Goal: Information Seeking & Learning: Find specific page/section

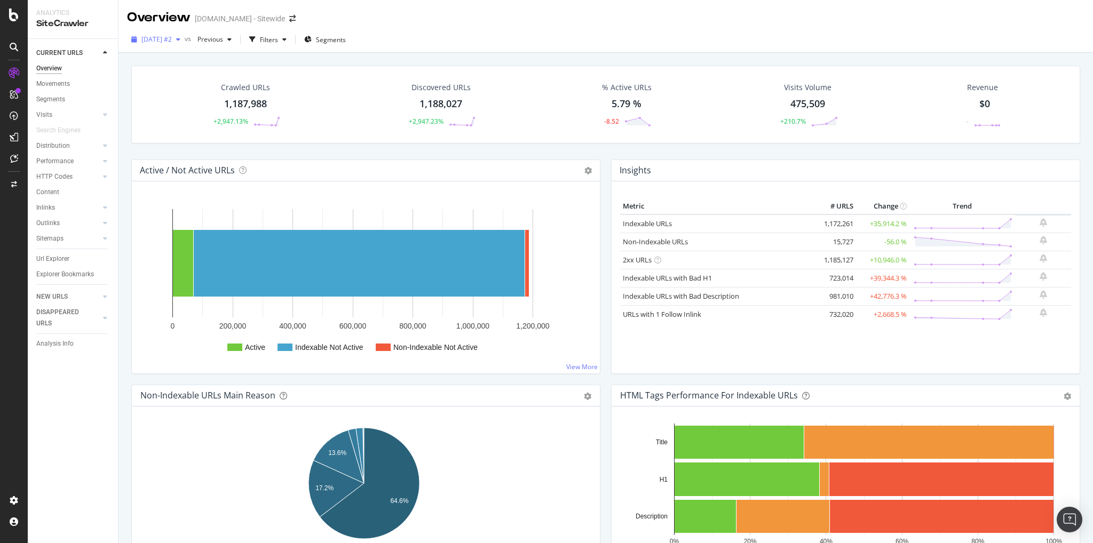
click at [172, 42] on span "2025 Aug. 21st #2" at bounding box center [156, 39] width 30 height 9
click at [177, 78] on div "[DATE]" at bounding box center [170, 78] width 57 height 10
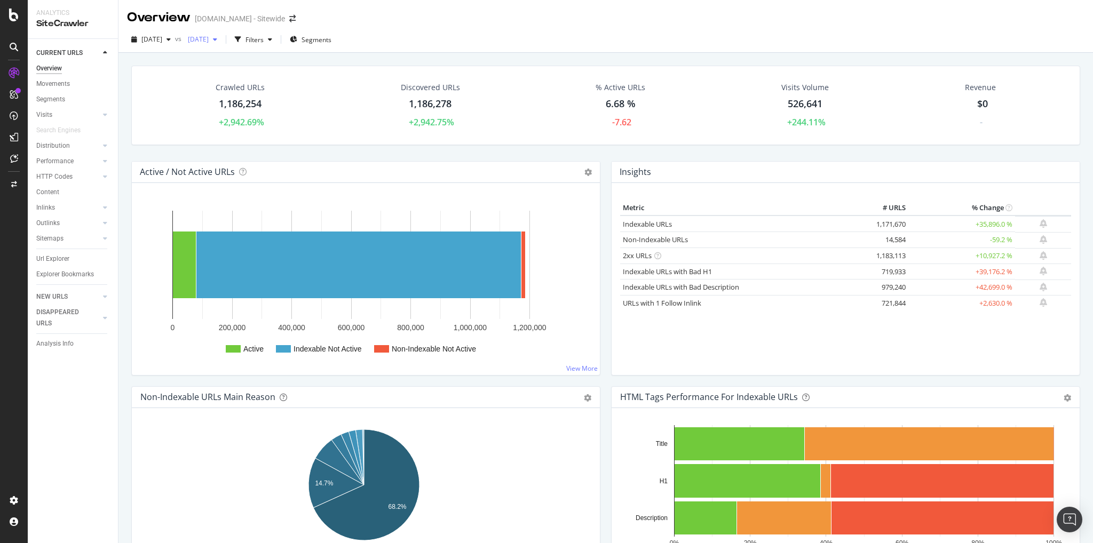
click at [221, 37] on div "button" at bounding box center [215, 39] width 13 height 6
click at [506, 31] on div "2025 Oct. 4th vs 2025 Aug. 11th Filters Segments" at bounding box center [605, 41] width 974 height 21
click at [162, 38] on span "[DATE]" at bounding box center [151, 39] width 21 height 9
click at [217, 39] on icon "button" at bounding box center [215, 39] width 4 height 6
click at [242, 97] on div "2025 Aug. 21st #2" at bounding box center [232, 98] width 57 height 10
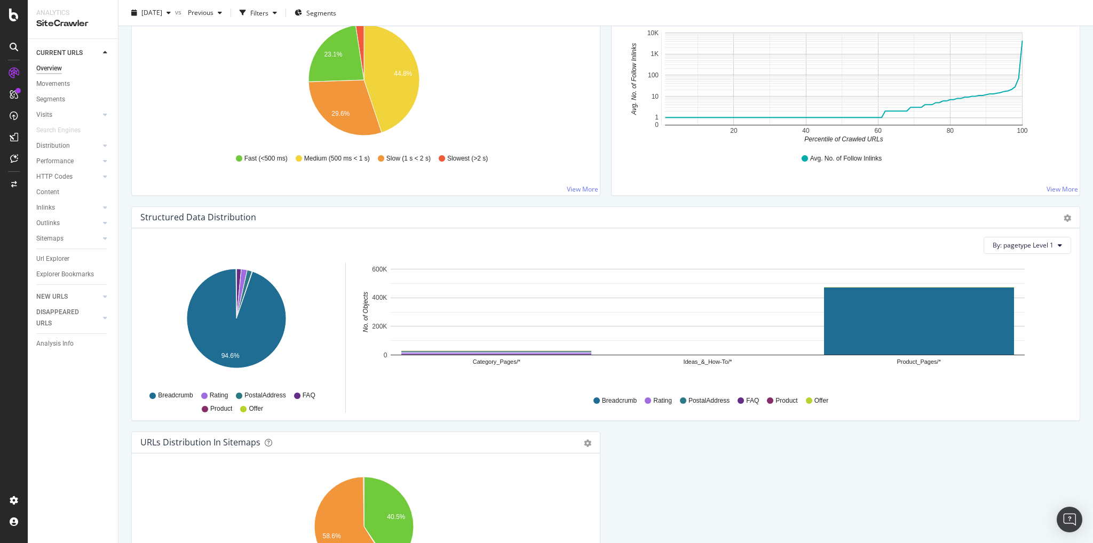
scroll to position [747, 0]
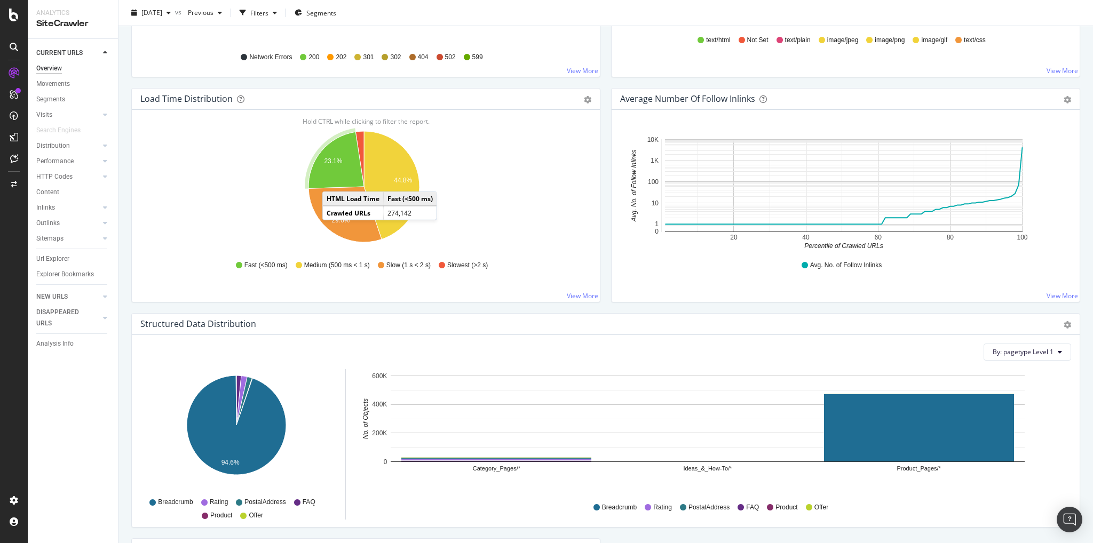
click at [333, 180] on icon "A chart." at bounding box center [336, 160] width 56 height 57
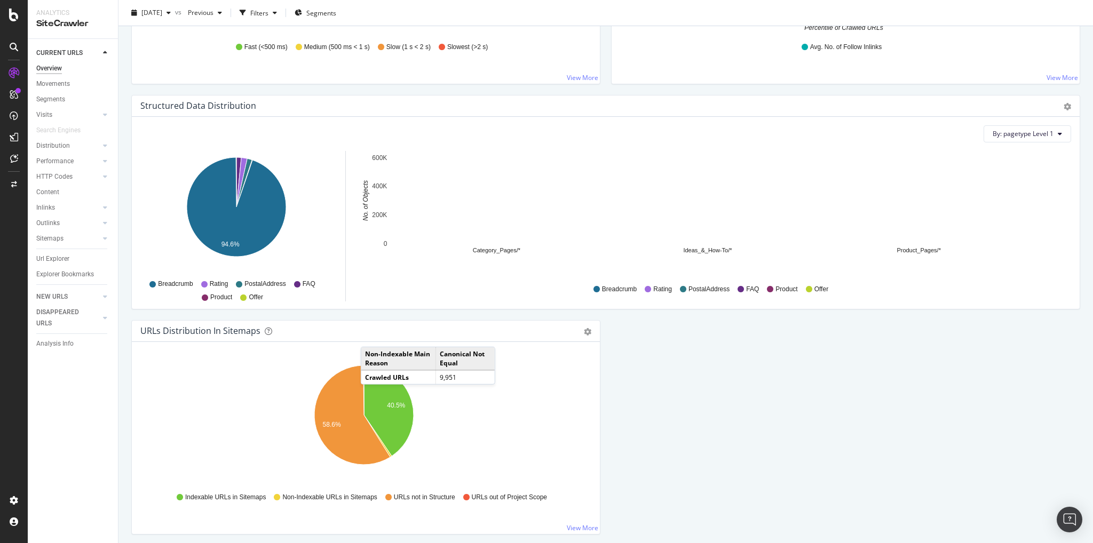
scroll to position [1003, 0]
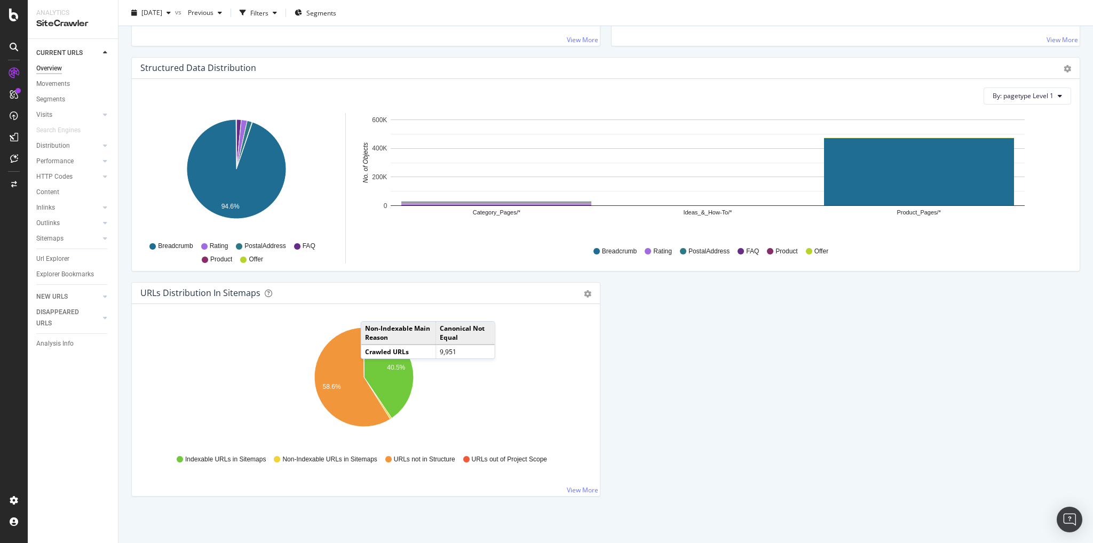
click at [132, 353] on div "Hold CTRL while clicking to filter the report. 40.5% 58.6% Type of URL URL Coun…" at bounding box center [366, 400] width 468 height 192
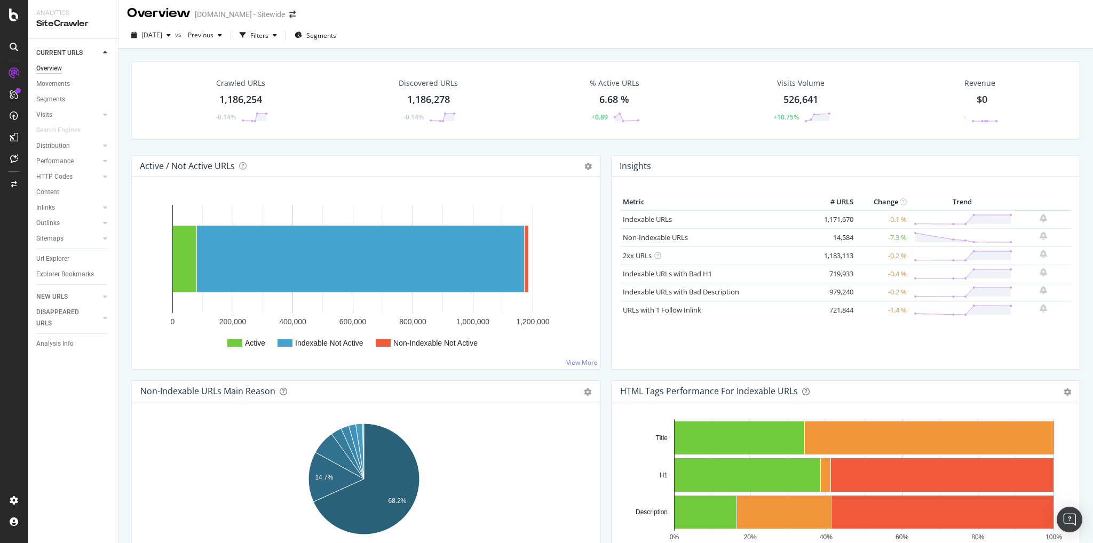
scroll to position [0, 0]
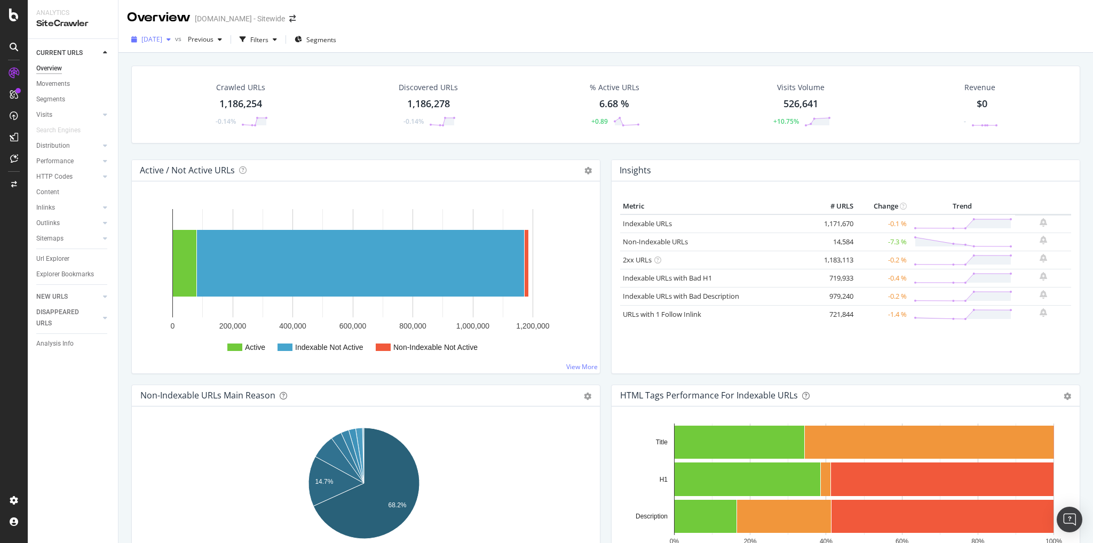
click at [171, 41] on icon "button" at bounding box center [169, 39] width 4 height 6
click at [126, 90] on div "Crawled URLs 1,186,254 -0.14% Discovered URLs 1,186,278 -0.14% % Active URLs 6.…" at bounding box center [605, 324] width 974 height 543
click at [175, 39] on div "button" at bounding box center [168, 39] width 13 height 6
click at [120, 227] on div "Crawled URLs 1,186,254 -0.14% Discovered URLs 1,186,278 -0.14% % Active URLs 6.…" at bounding box center [605, 324] width 974 height 543
click at [239, 105] on div "1,186,254" at bounding box center [240, 104] width 43 height 14
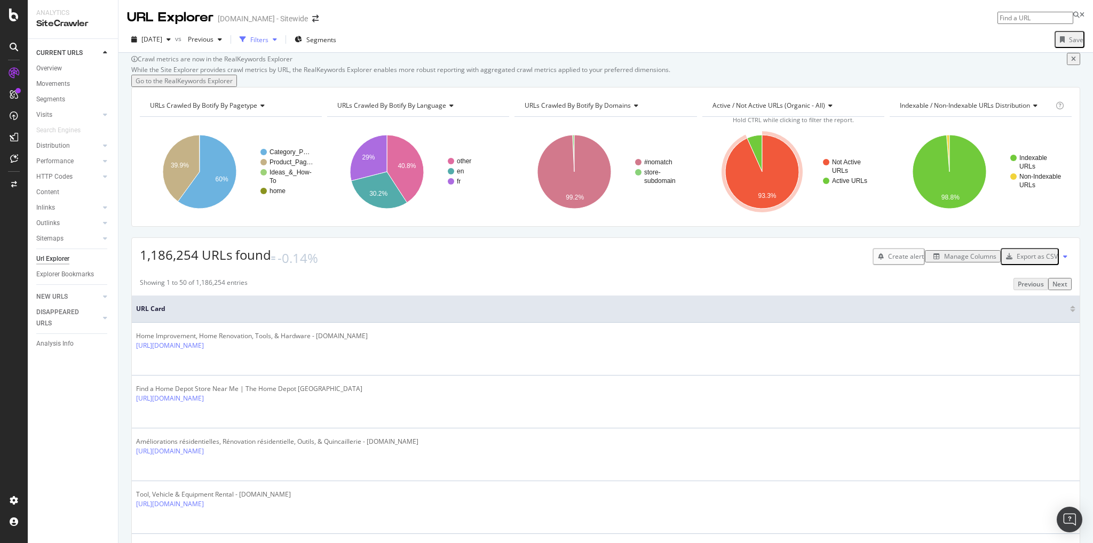
click at [281, 41] on div "button" at bounding box center [274, 39] width 13 height 6
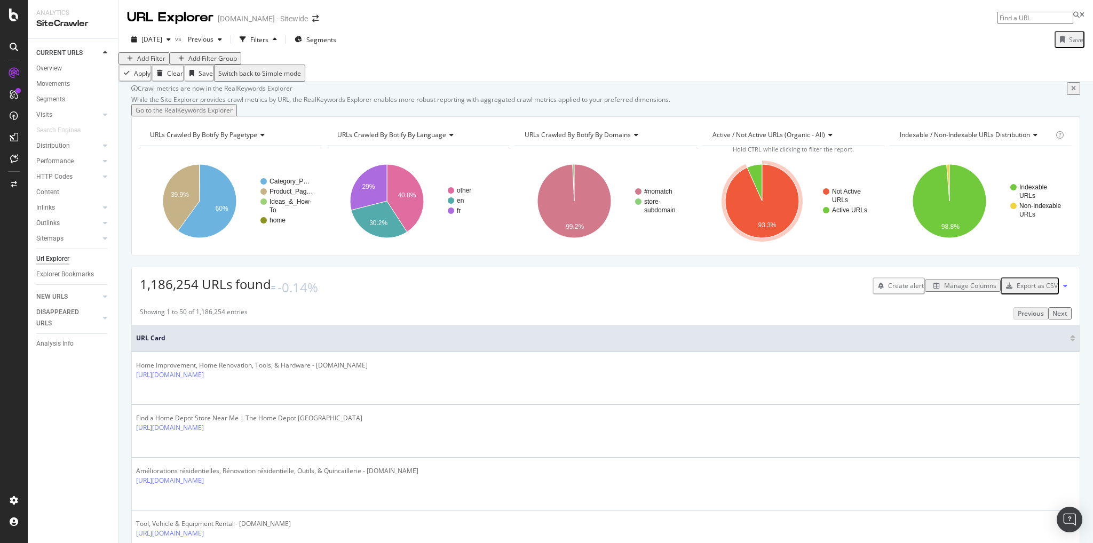
click at [162, 63] on div "Add Filter" at bounding box center [151, 58] width 28 height 9
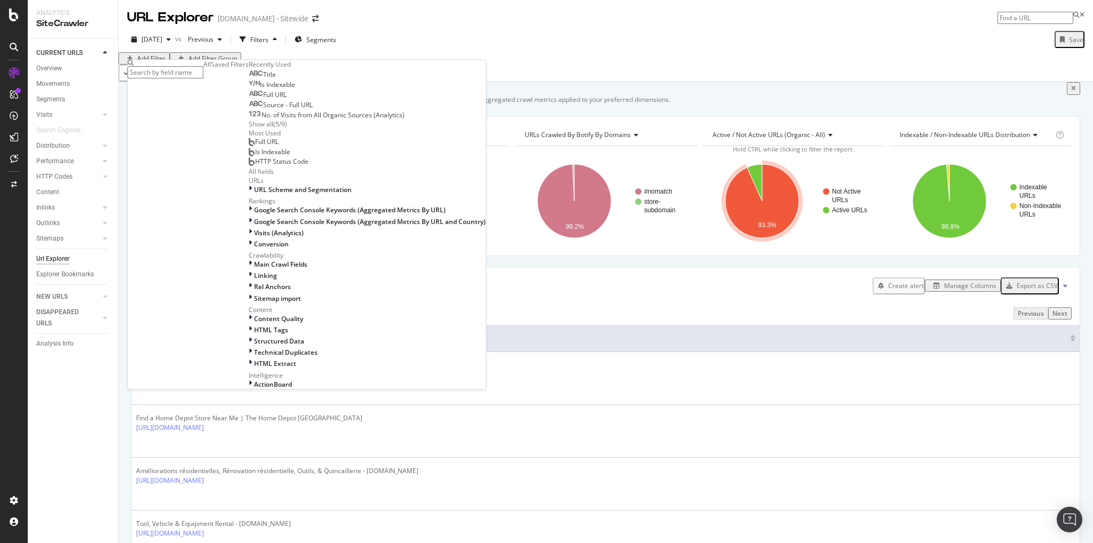
click at [249, 147] on div "Full URL" at bounding box center [264, 142] width 30 height 9
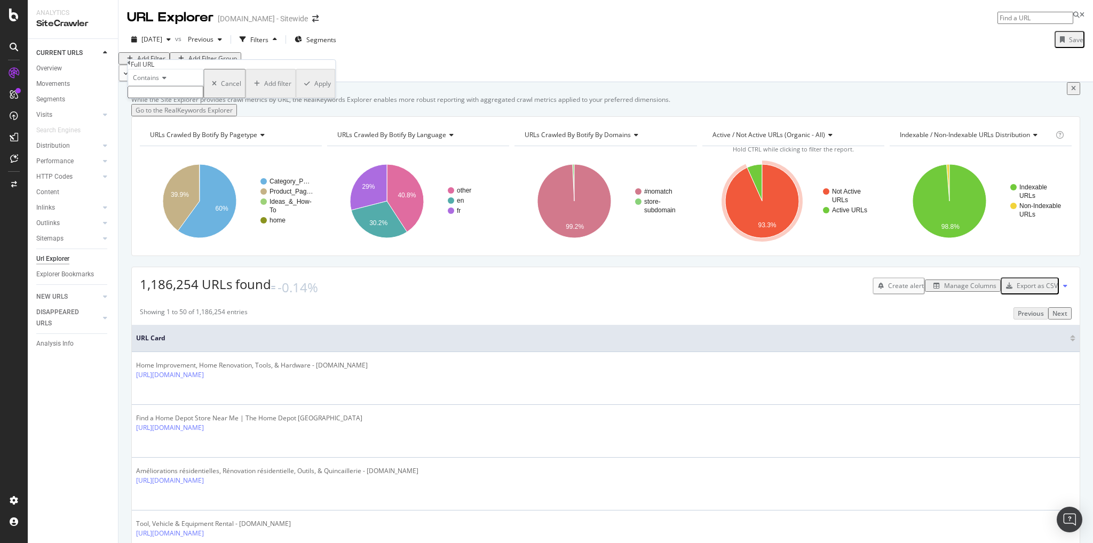
click at [184, 98] on input "text" at bounding box center [166, 92] width 76 height 12
type input "/f/"
click at [314, 91] on div "Apply" at bounding box center [322, 86] width 17 height 9
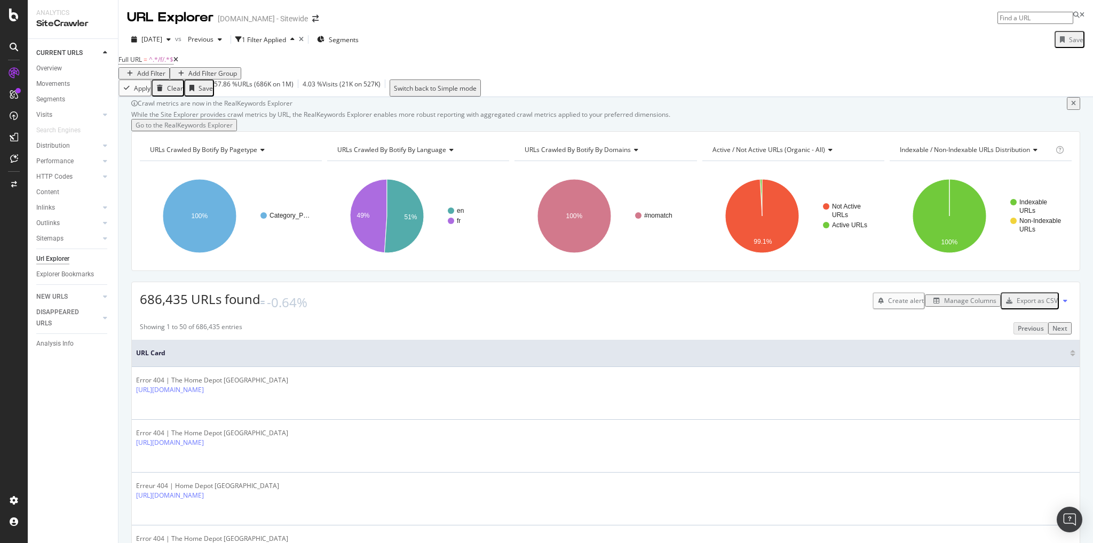
click at [165, 69] on div "Add Filter" at bounding box center [151, 73] width 28 height 9
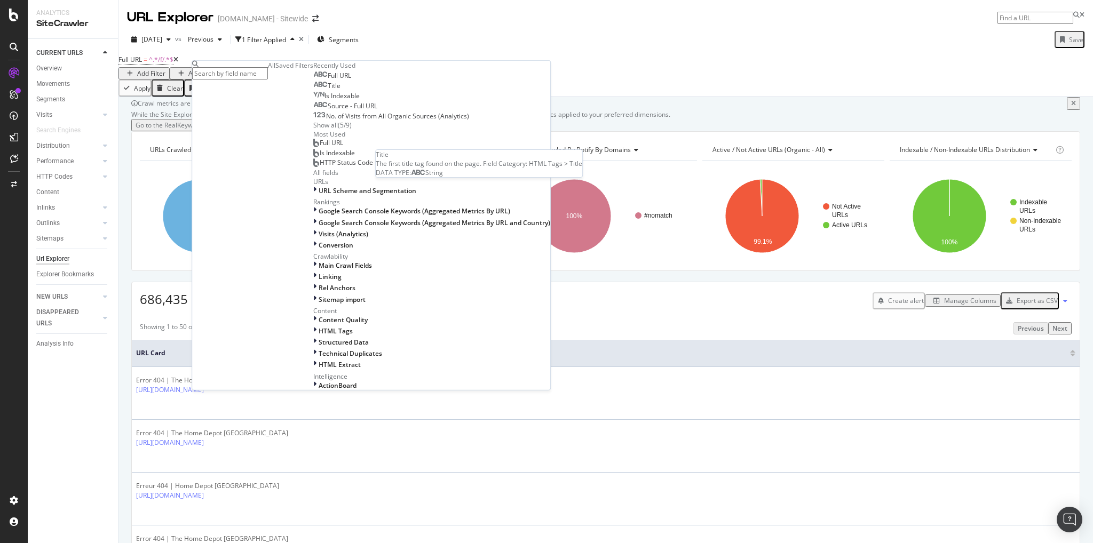
click at [313, 90] on div "Title" at bounding box center [326, 86] width 27 height 9
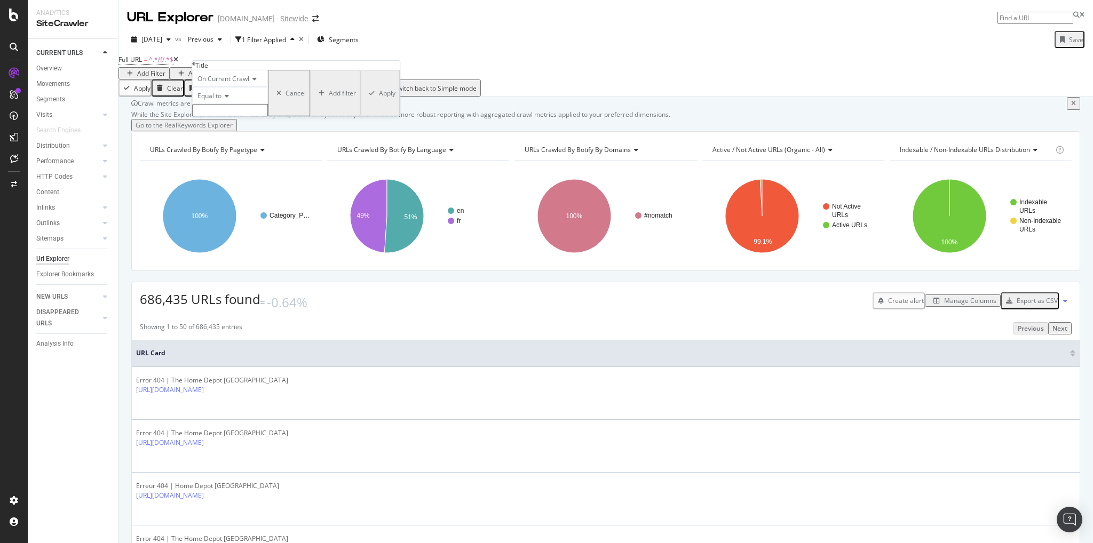
click at [229, 99] on icon at bounding box center [224, 96] width 7 height 6
click at [233, 183] on div "Contains" at bounding box center [230, 177] width 75 height 11
click at [237, 116] on input "text" at bounding box center [230, 110] width 76 height 12
type input "404 |"
click at [379, 101] on div "Apply" at bounding box center [387, 96] width 17 height 9
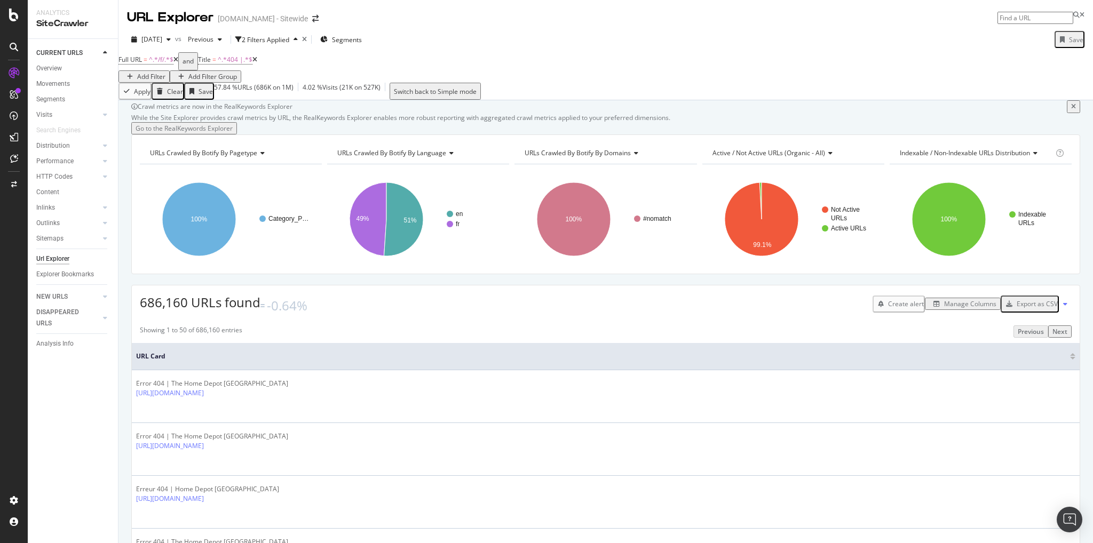
drag, startPoint x: 268, startPoint y: 72, endPoint x: 184, endPoint y: 85, distance: 85.4
click at [257, 63] on icon at bounding box center [254, 60] width 5 height 6
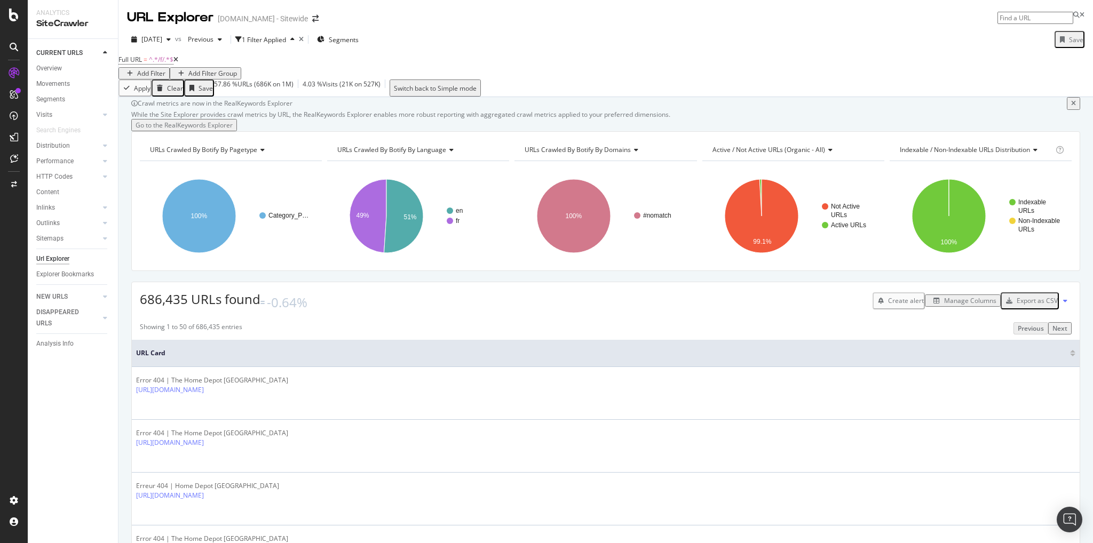
click at [178, 63] on icon at bounding box center [175, 60] width 5 height 6
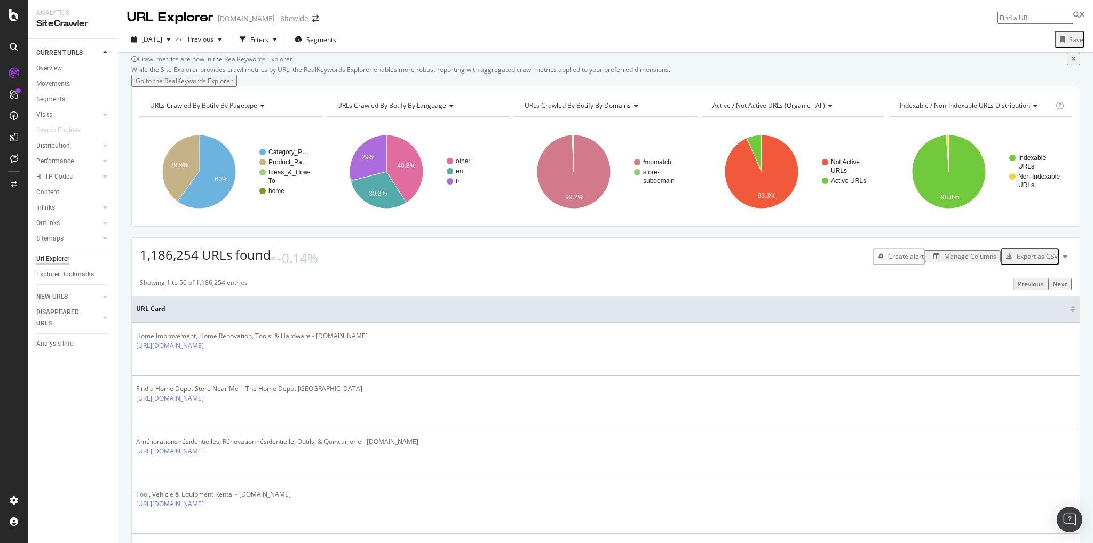
click at [944, 261] on div "Manage Columns" at bounding box center [970, 256] width 52 height 9
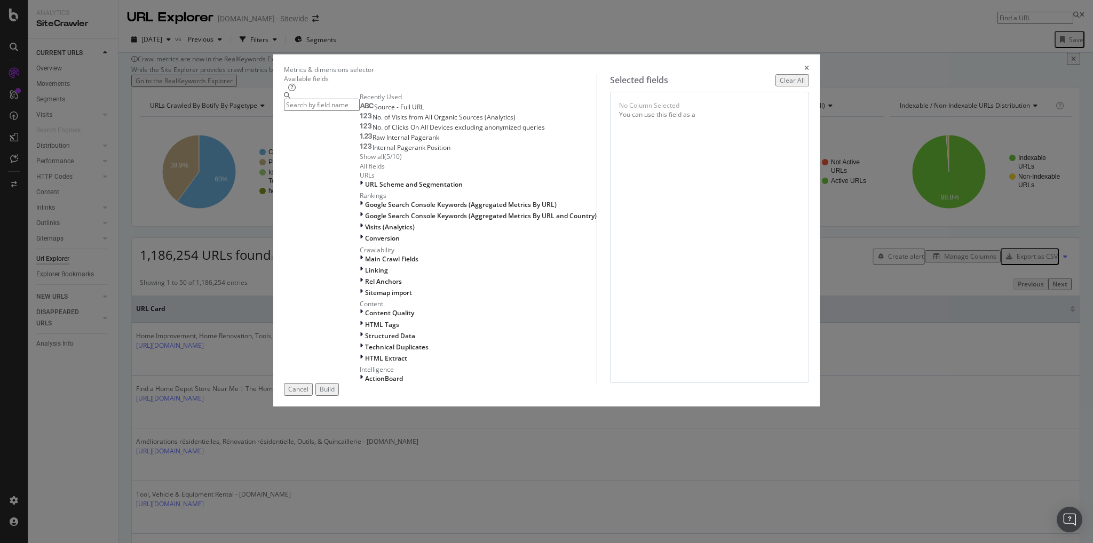
click at [360, 111] on input "modal" at bounding box center [322, 105] width 76 height 12
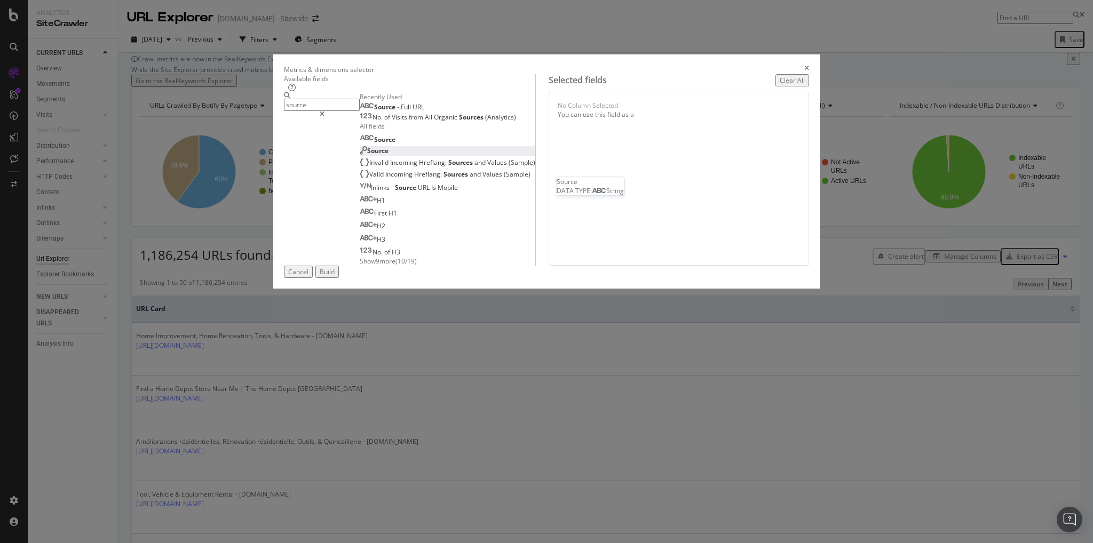
type input "source"
click at [370, 155] on span "Source" at bounding box center [377, 150] width 21 height 9
click at [635, 116] on div "(mandatory)" at bounding box center [617, 111] width 38 height 9
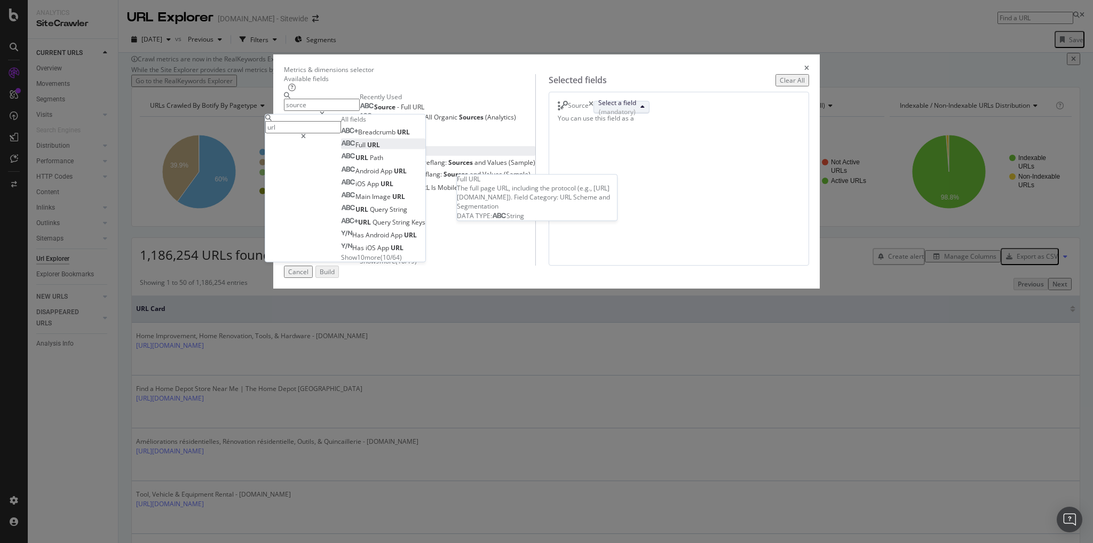
type input "url"
click at [367, 149] on span "Full" at bounding box center [361, 144] width 12 height 9
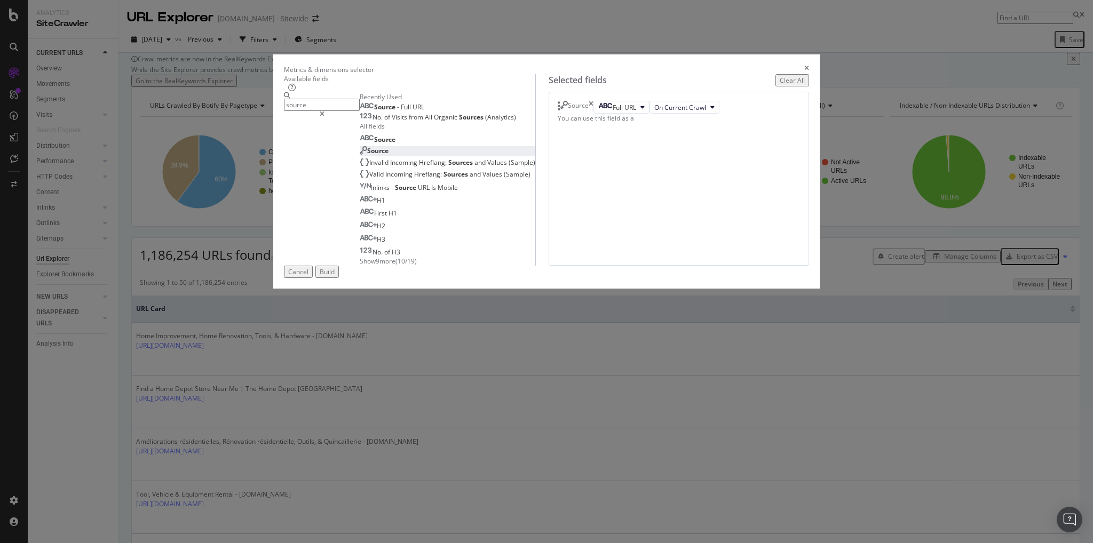
click at [709, 266] on div "Source Full URL On Current Crawl You can use this field as a To pick up a dragg…" at bounding box center [679, 179] width 260 height 174
click at [654, 112] on span "On Current Crawl" at bounding box center [680, 107] width 52 height 9
click at [687, 226] on div "Source Full URL On Current Crawl You can use this field as a To pick up a dragg…" at bounding box center [679, 179] width 260 height 174
click at [636, 112] on div "Full URL" at bounding box center [617, 107] width 38 height 9
click at [767, 266] on div "Source Full URL On Current Crawl You can use this field as a To pick up a dragg…" at bounding box center [679, 179] width 260 height 174
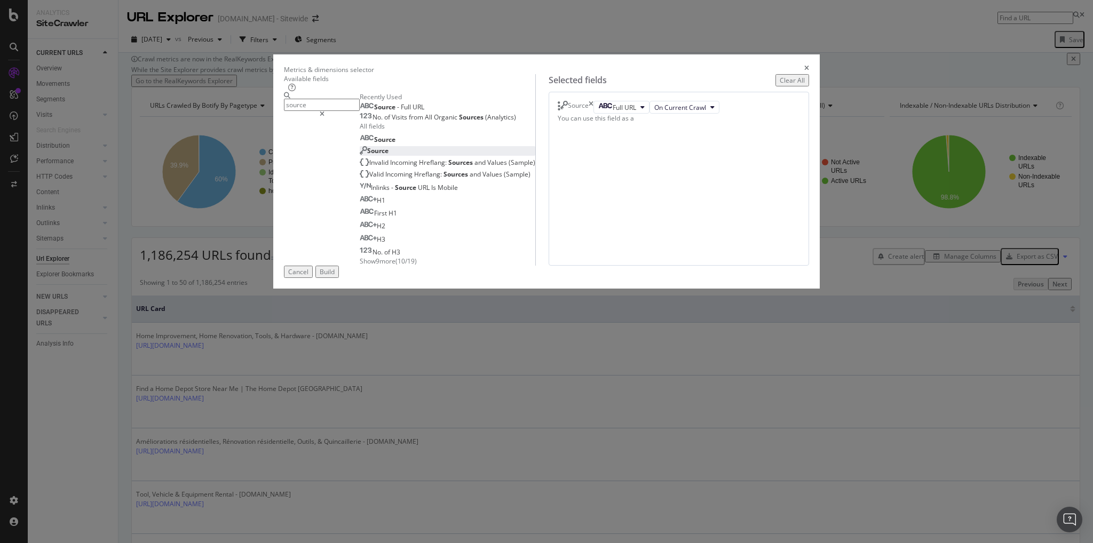
click at [369, 155] on span "Source" at bounding box center [377, 150] width 21 height 9
click at [636, 129] on div "Select a field (mandatory)" at bounding box center [617, 120] width 38 height 18
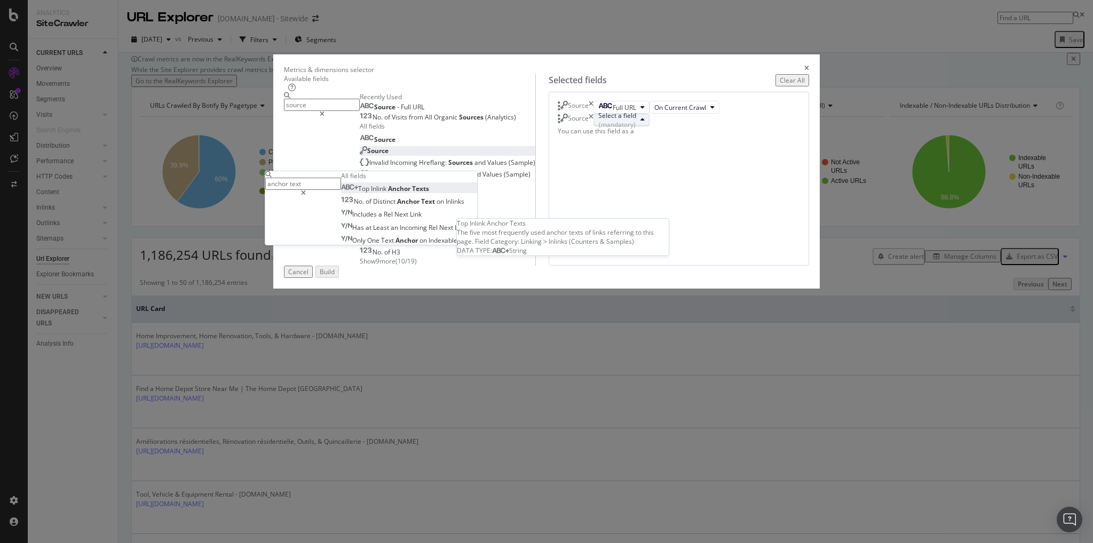
type input "anchor text"
click at [429, 193] on span "Texts" at bounding box center [420, 188] width 17 height 9
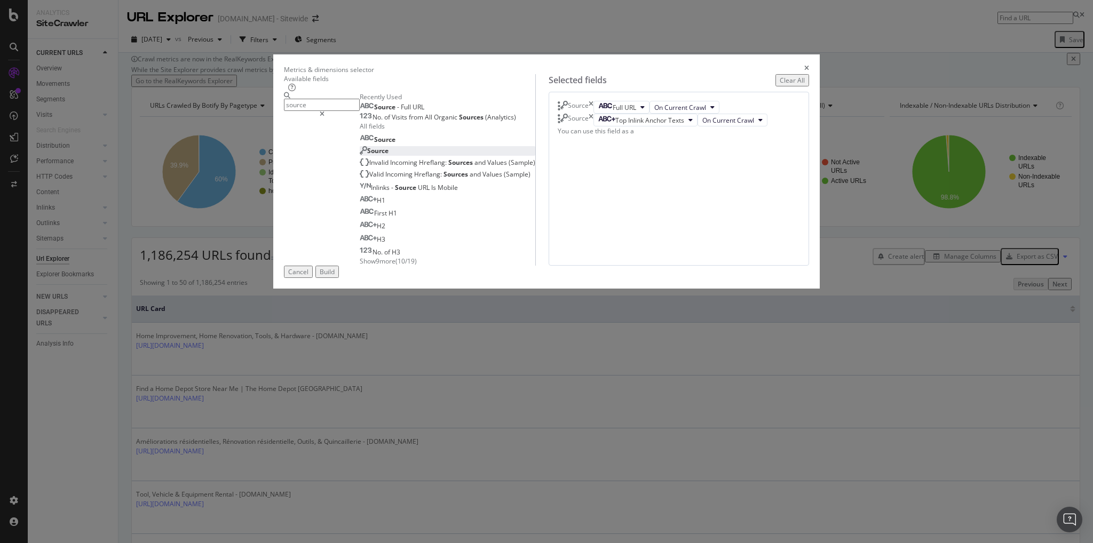
click at [682, 266] on div "Source Full URL On Current Crawl Source Top Inlink Anchor Texts On Current Craw…" at bounding box center [679, 179] width 260 height 174
click at [335, 276] on div "Build" at bounding box center [327, 271] width 15 height 9
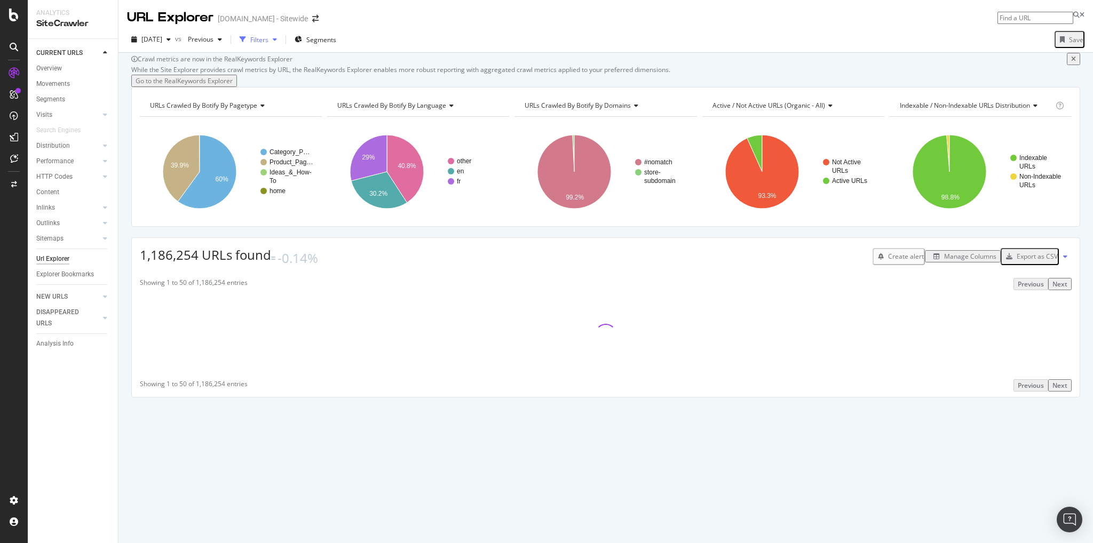
click at [268, 39] on div "Filters" at bounding box center [259, 39] width 18 height 9
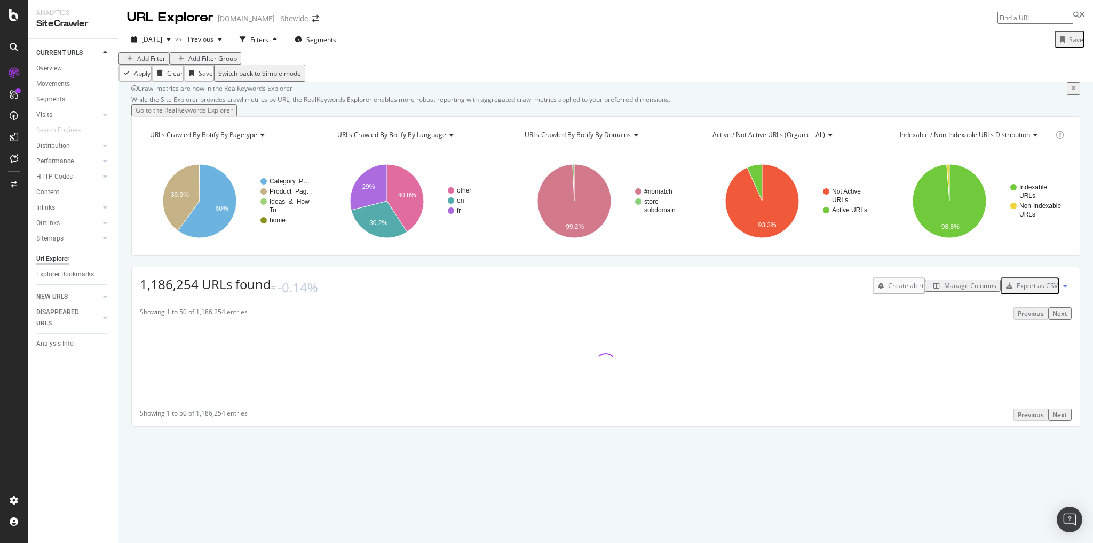
click at [148, 63] on div "Add Filter" at bounding box center [151, 58] width 28 height 9
type input "blck"
click at [168, 78] on icon at bounding box center [165, 81] width 5 height 6
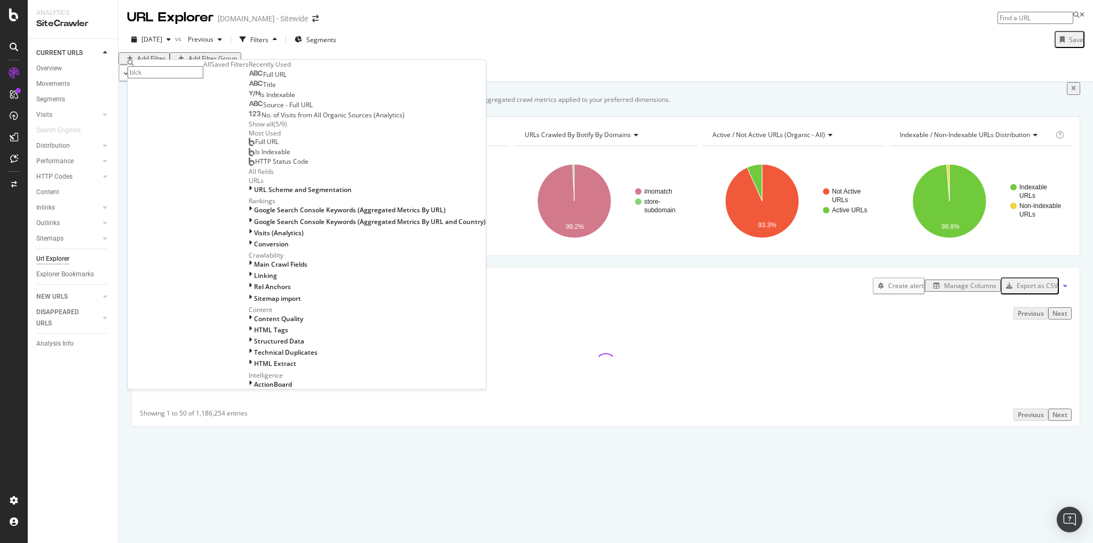
click at [203, 71] on input "blck" at bounding box center [166, 72] width 76 height 12
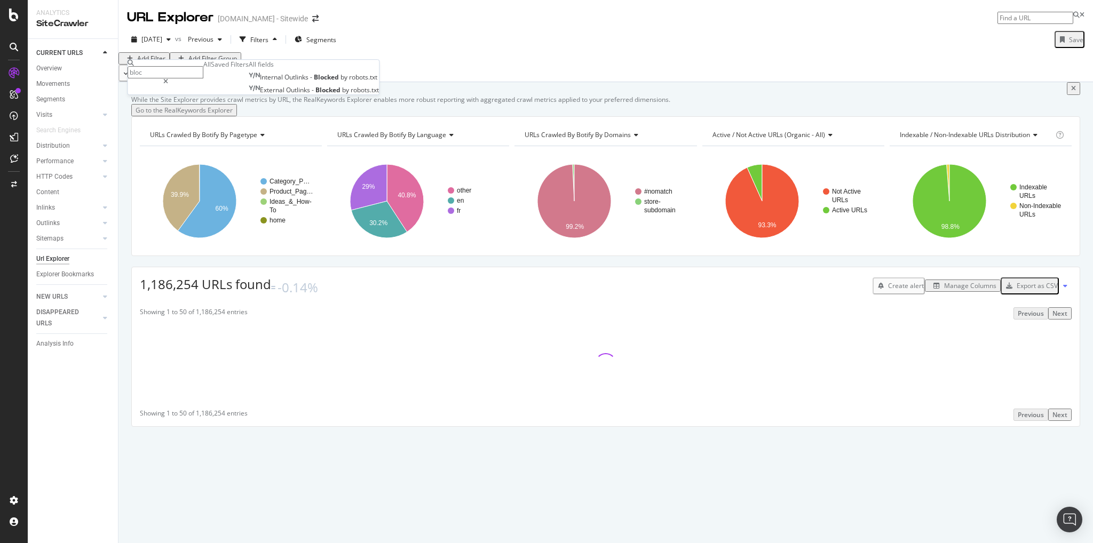
type input "block"
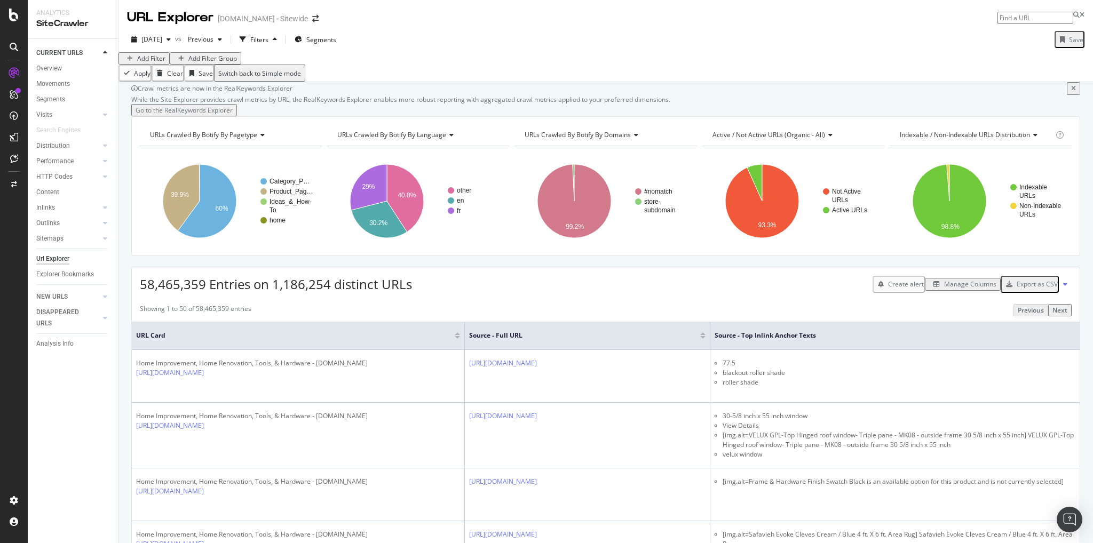
click at [965, 289] on div "Manage Columns" at bounding box center [970, 284] width 52 height 9
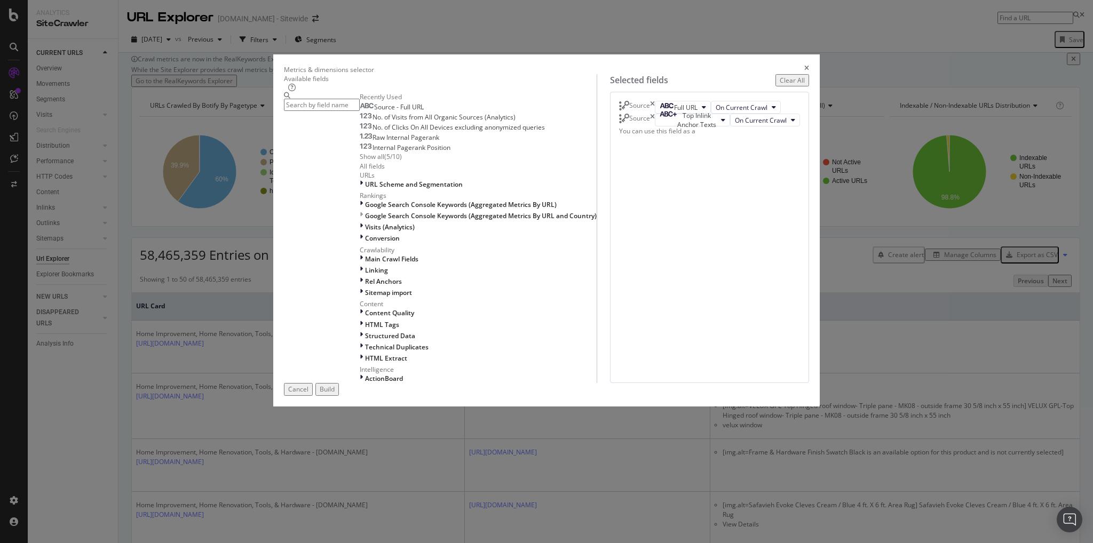
click at [655, 126] on div "Source" at bounding box center [637, 120] width 36 height 13
click at [655, 126] on icon "times" at bounding box center [652, 120] width 5 height 13
click at [360, 111] on input "modal" at bounding box center [322, 105] width 76 height 12
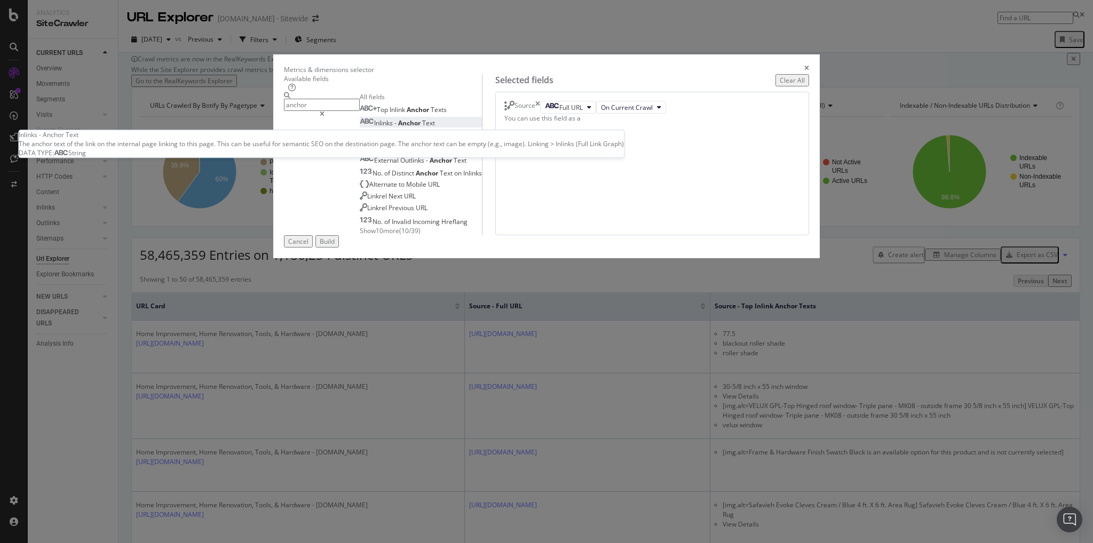
type input "anchor"
click at [422, 128] on span "Text" at bounding box center [428, 122] width 13 height 9
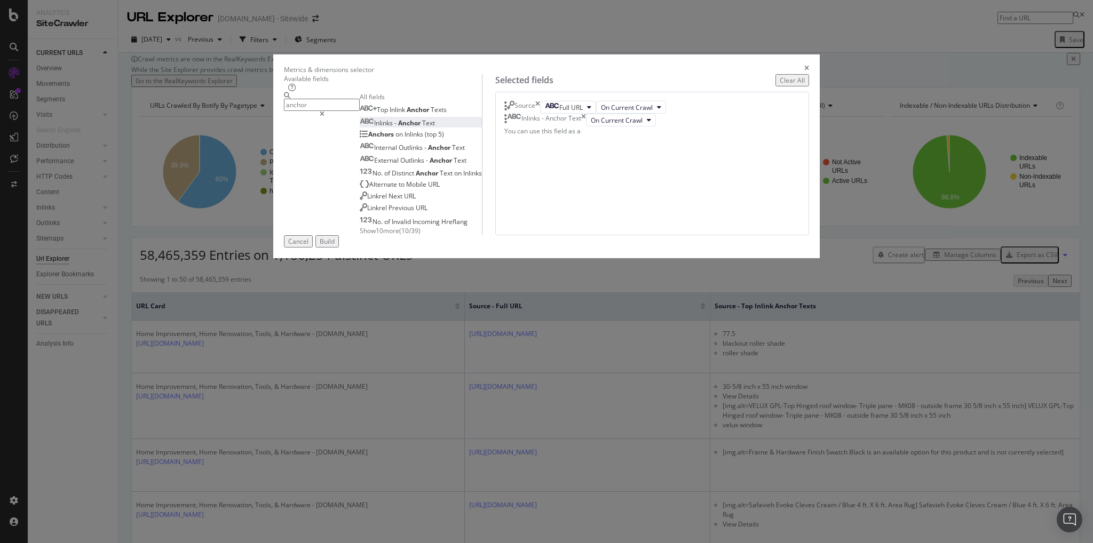
click at [335, 246] on div "Build" at bounding box center [327, 241] width 15 height 9
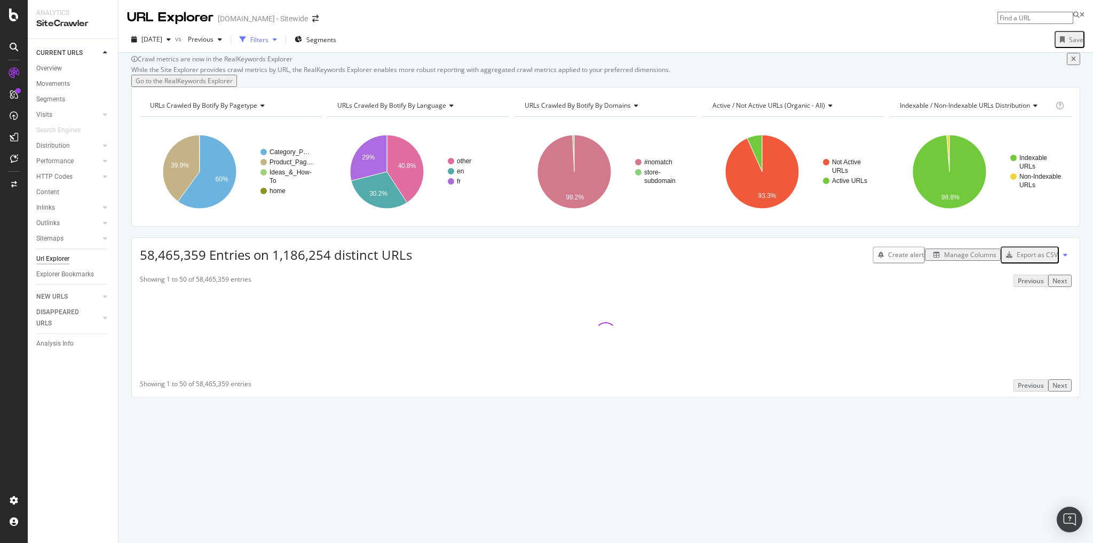
click at [268, 42] on div "Filters" at bounding box center [259, 39] width 18 height 9
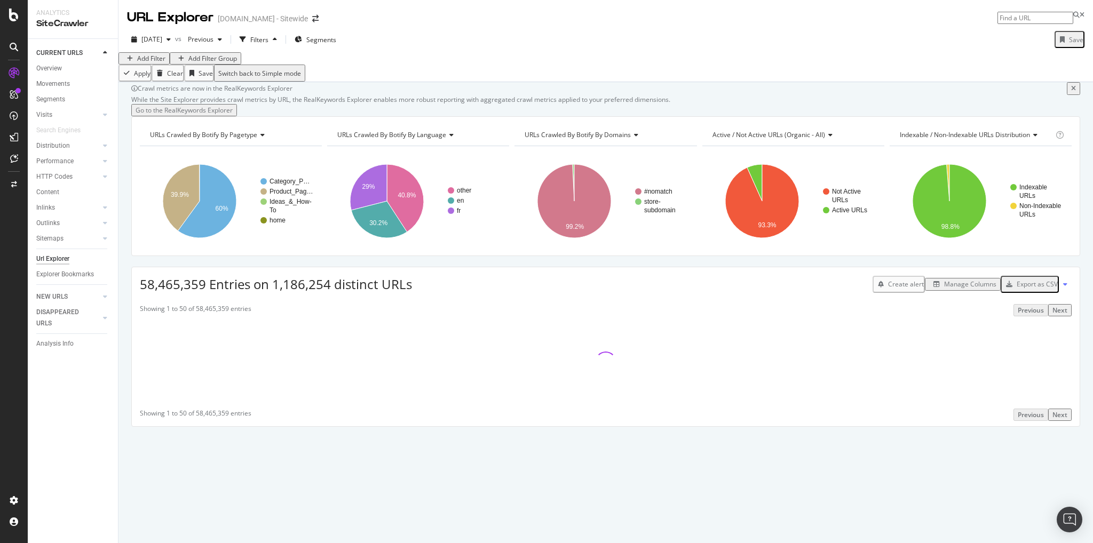
click at [148, 63] on div "Add Filter" at bounding box center [151, 58] width 28 height 9
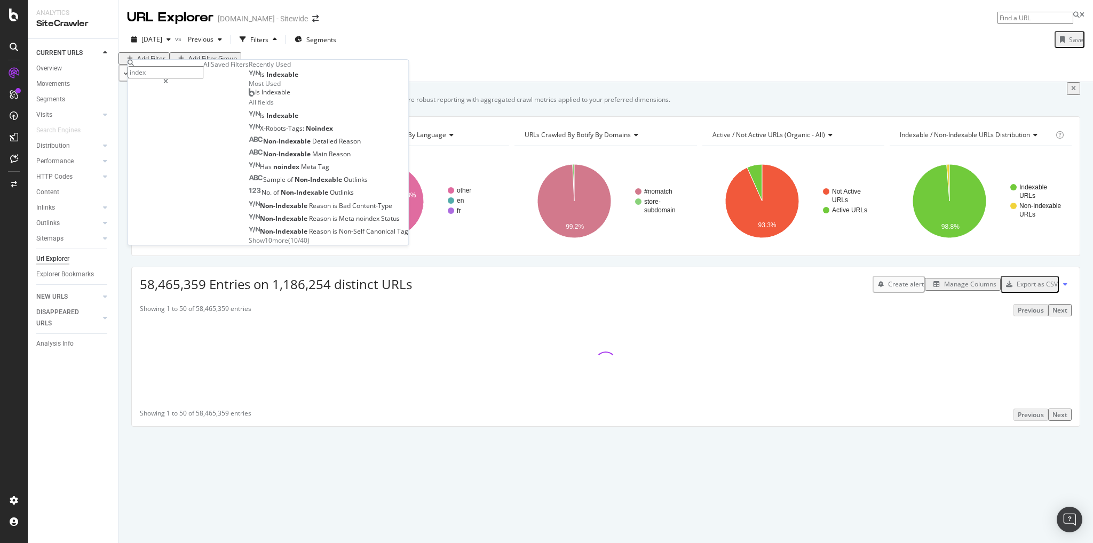
type input "index"
click at [266, 79] on span "Indexable" at bounding box center [282, 74] width 32 height 9
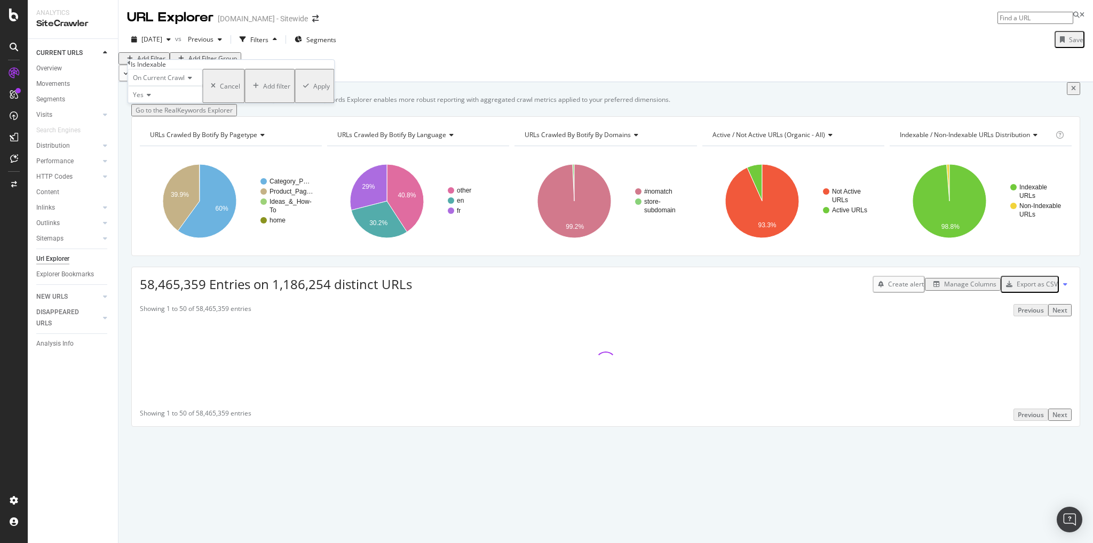
click at [151, 98] on icon at bounding box center [147, 95] width 7 height 6
click at [139, 124] on span "No" at bounding box center [135, 119] width 9 height 9
click at [313, 91] on div "Apply" at bounding box center [321, 86] width 17 height 9
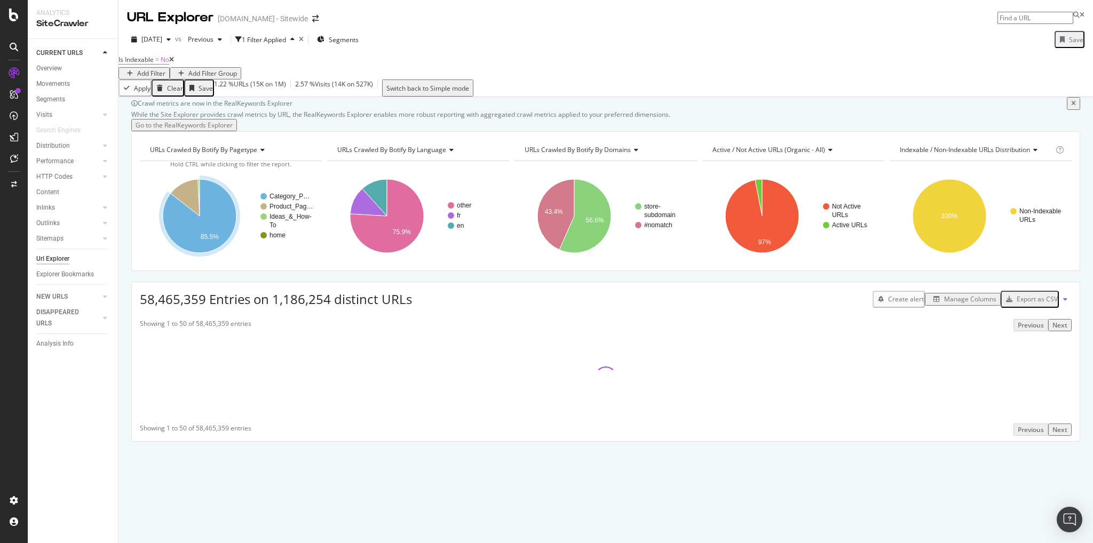
click at [165, 69] on div "Add Filter" at bounding box center [151, 73] width 28 height 9
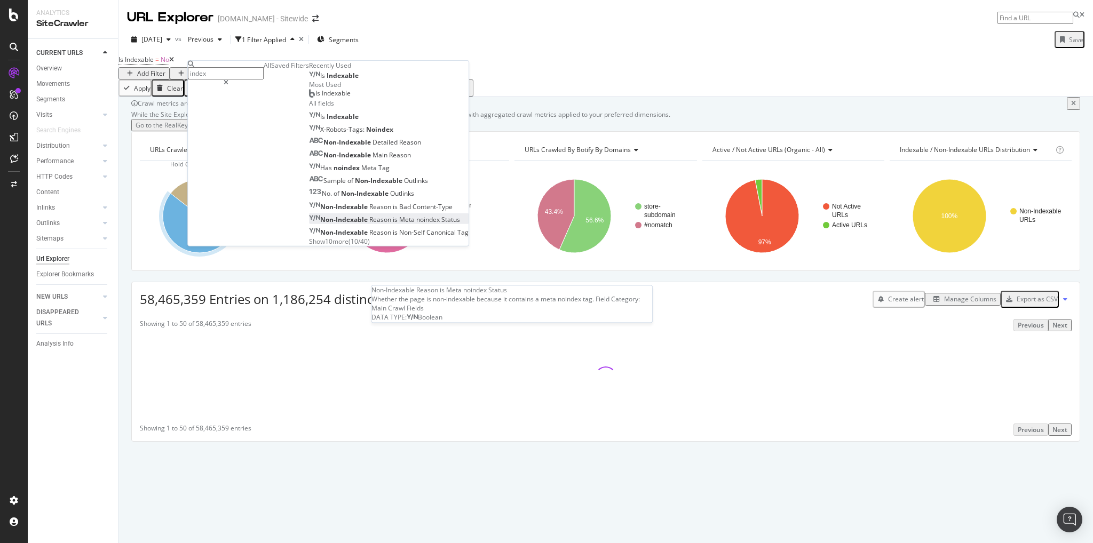
scroll to position [51, 0]
click at [309, 246] on span "Show 10 more" at bounding box center [328, 241] width 39 height 9
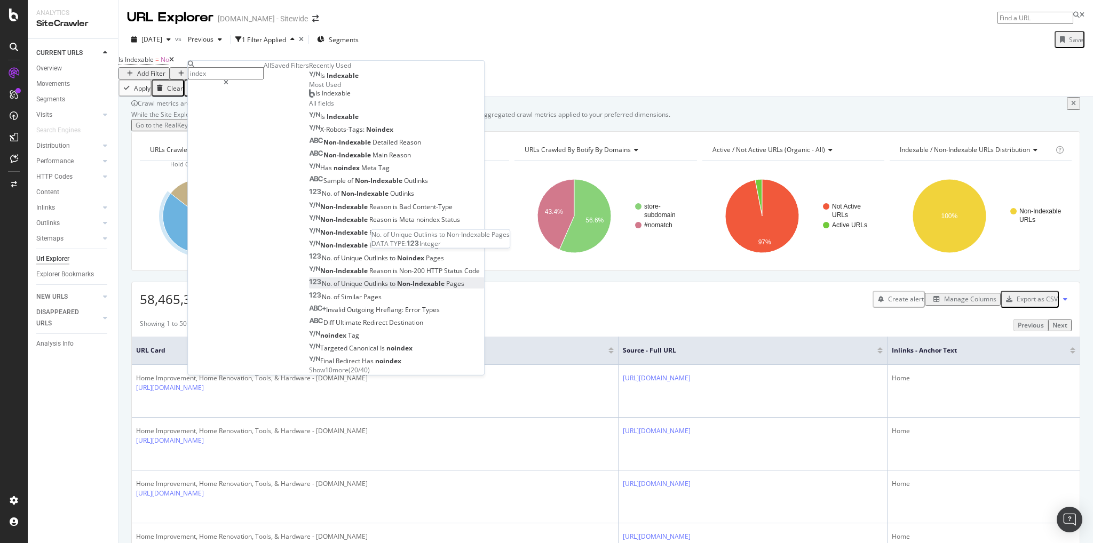
scroll to position [179, 0]
click at [309, 366] on span "Show 10 more" at bounding box center [328, 370] width 39 height 9
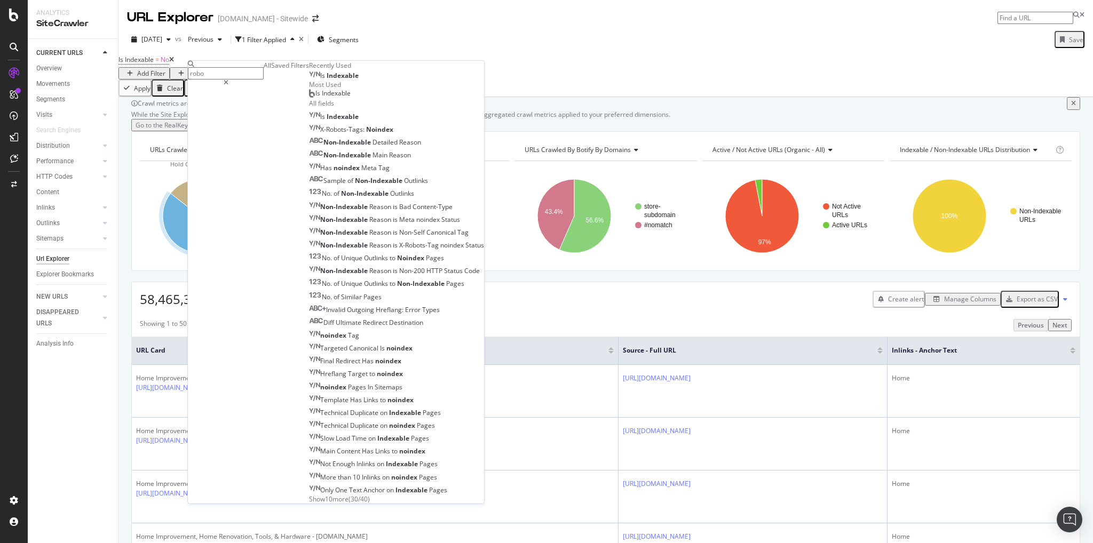
type input "robot"
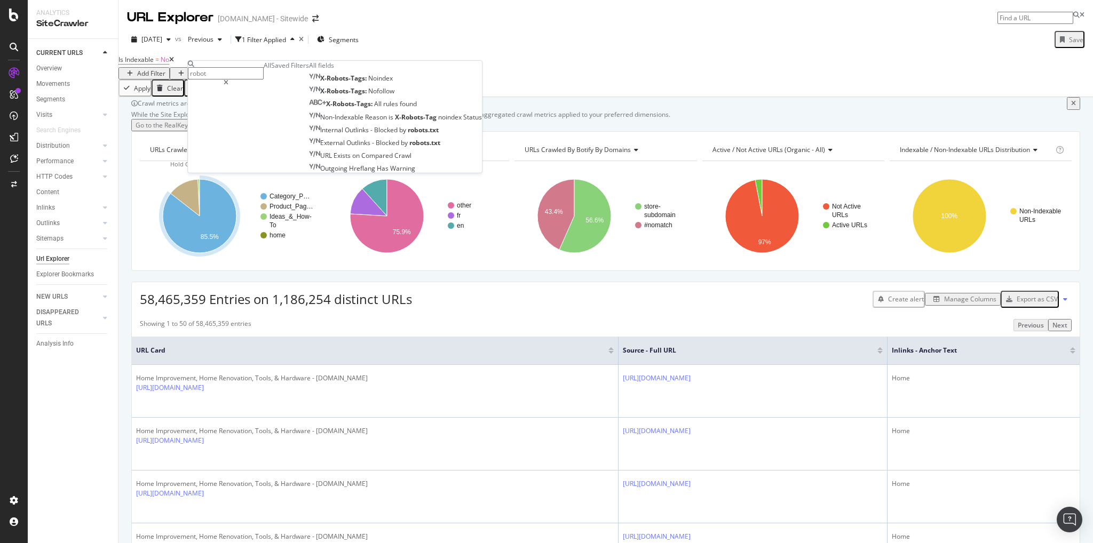
scroll to position [0, 0]
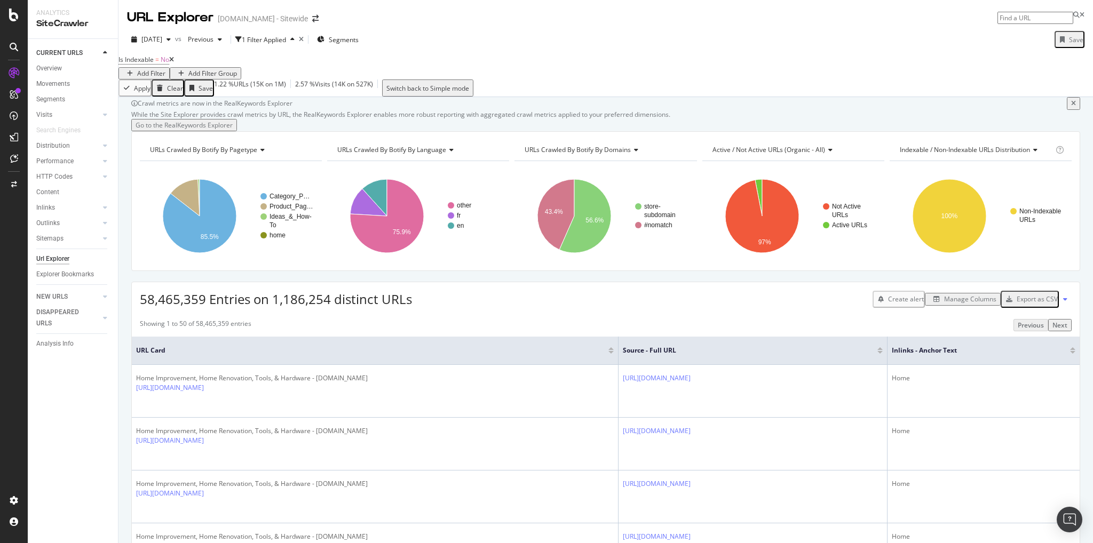
click at [442, 97] on div "Apply Clear Save 1.22 % URLs ( 15K on 1M ) 2.57 % Visits ( 14K on 527K ) Switch…" at bounding box center [605, 88] width 974 height 17
click at [165, 69] on div "Add Filter" at bounding box center [151, 73] width 28 height 9
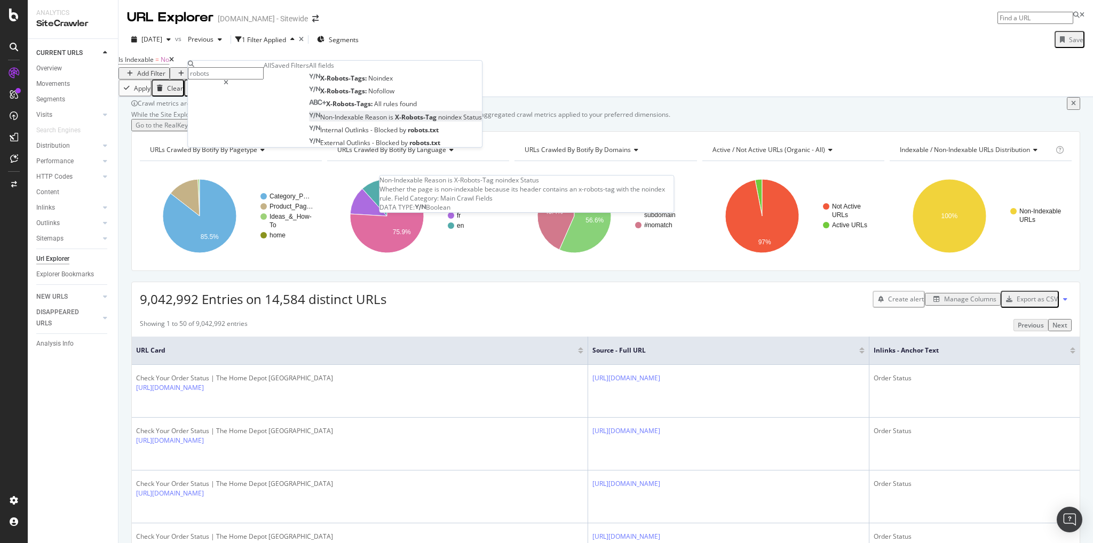
type input "robots"
click at [395, 121] on span "X-Robots-Tag" at bounding box center [416, 116] width 43 height 9
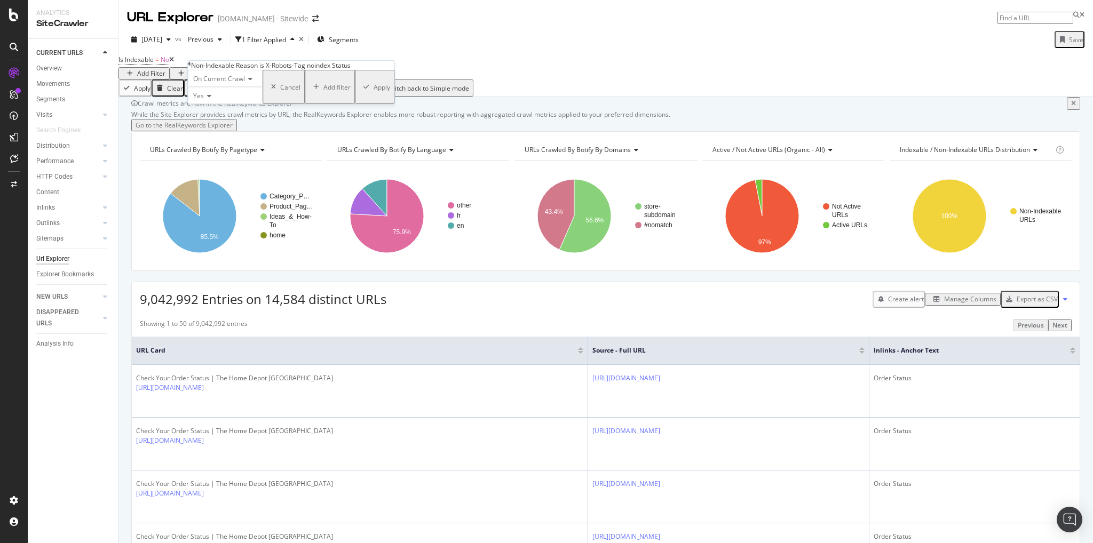
click at [374, 91] on div "Apply" at bounding box center [382, 86] width 17 height 9
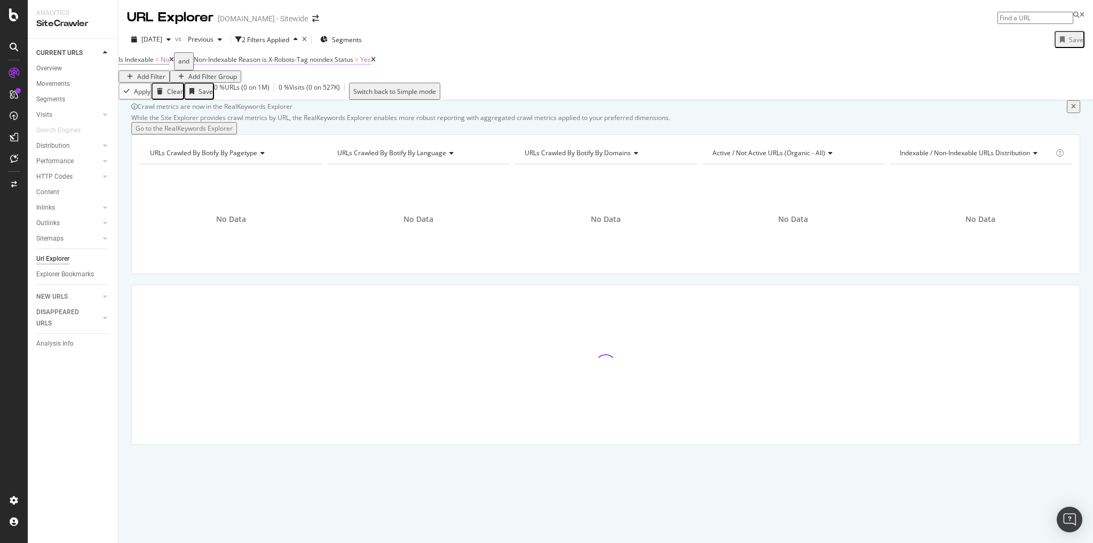
click at [328, 64] on span "Non-Indexable Reason is X-Robots-Tag noindex Status" at bounding box center [274, 59] width 160 height 9
click at [474, 99] on div "Apply Clear Save 0 % URLs ( 0 on 1M ) 0 % Visits ( 0 on 527K ) Switch back to S…" at bounding box center [605, 91] width 974 height 17
click at [376, 63] on icon at bounding box center [373, 60] width 5 height 6
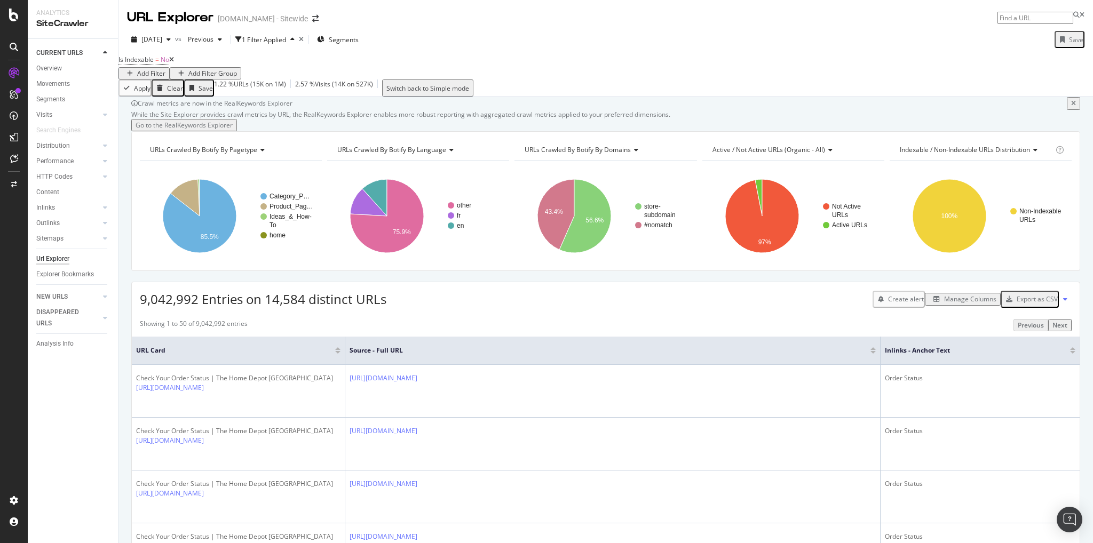
click at [165, 69] on div "Add Filter" at bounding box center [151, 73] width 28 height 9
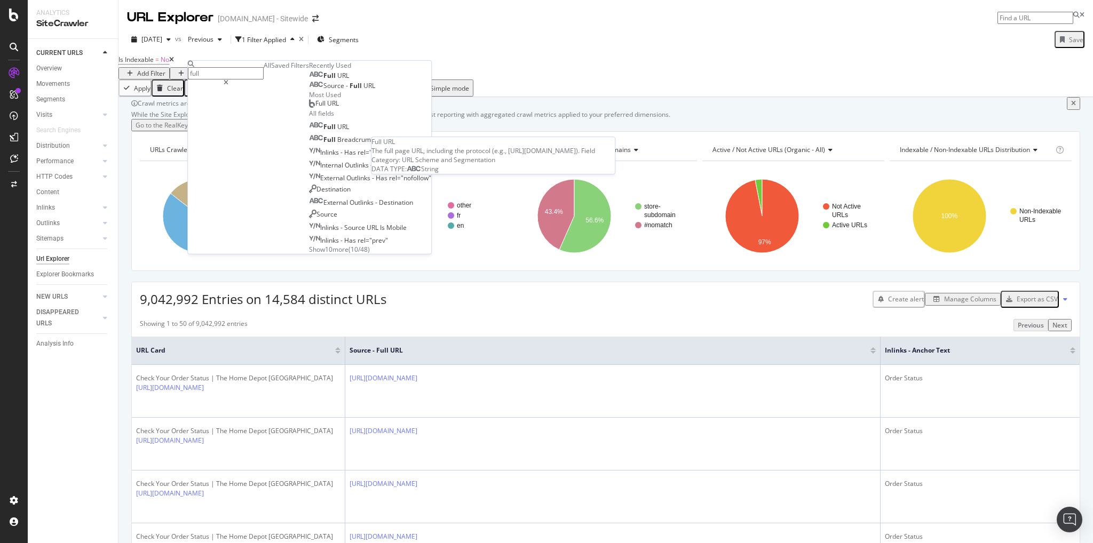
type input "full"
click at [309, 80] on div "Full URL" at bounding box center [329, 76] width 40 height 9
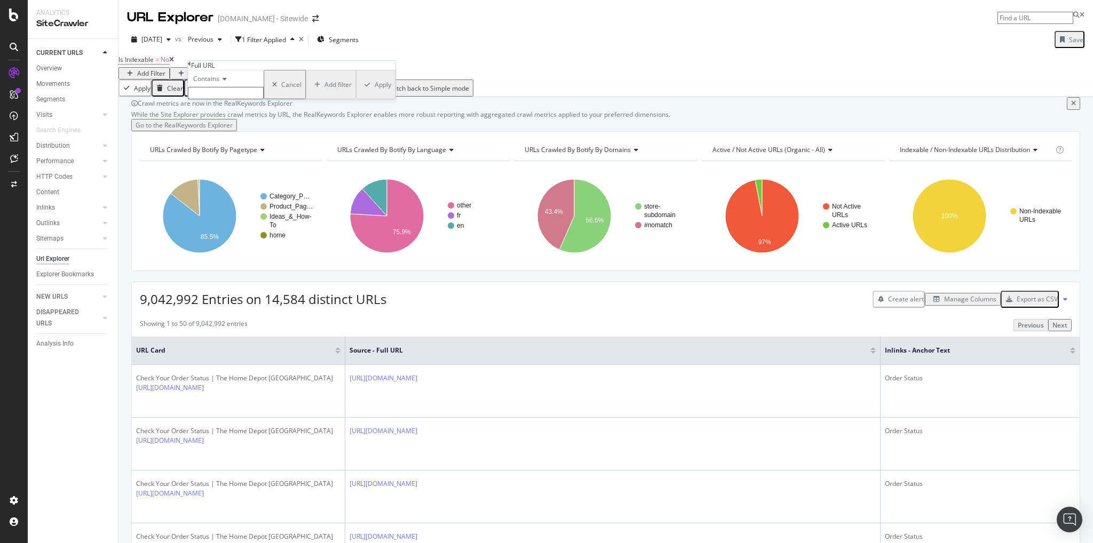
click at [235, 99] on input "text" at bounding box center [226, 93] width 76 height 12
type input "?"
click at [307, 106] on div "Contains ? Cancel Add filter Apply" at bounding box center [292, 88] width 208 height 36
click at [375, 92] on div "Apply" at bounding box center [383, 87] width 17 height 9
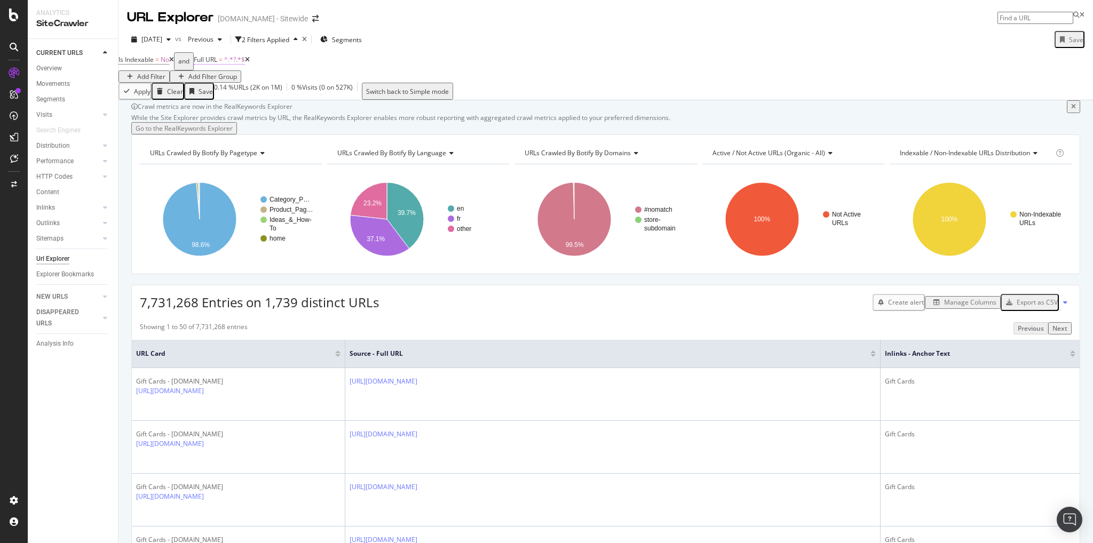
click at [236, 64] on span "^.*?.*$" at bounding box center [234, 59] width 21 height 9
paste input "search?q=*&filter="
type input "search?q=*&filter="
click at [393, 90] on div "Apply" at bounding box center [401, 85] width 17 height 9
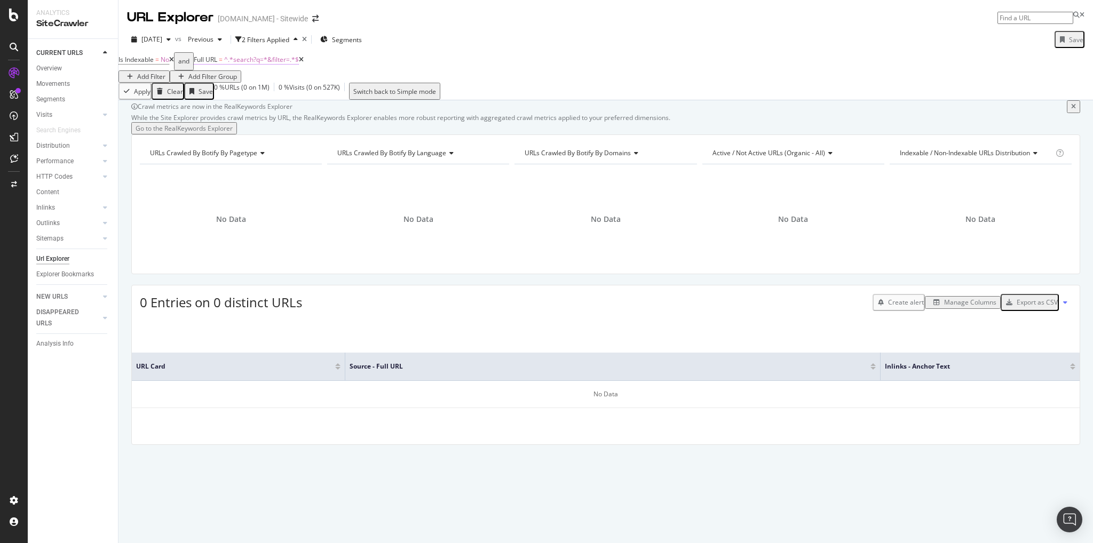
click at [288, 64] on span "^.*search?q=*&filter=.*$" at bounding box center [261, 59] width 75 height 9
click at [282, 104] on div at bounding box center [244, 100] width 76 height 6
click at [282, 97] on input "search?q=*&filter=" at bounding box center [244, 91] width 76 height 12
paste input "html?q=%"
type input "html?q=%"
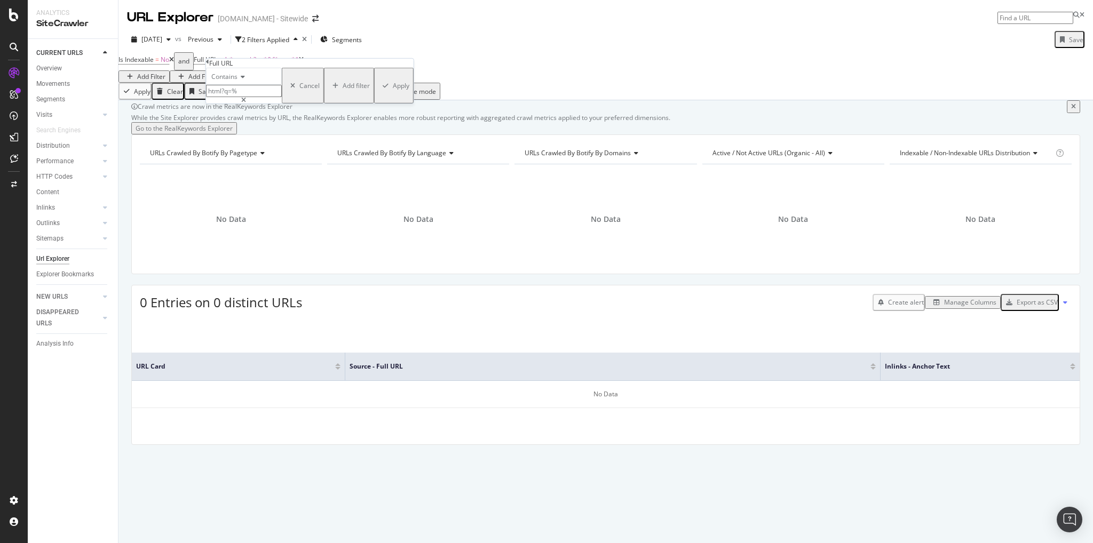
click at [393, 90] on div "Apply" at bounding box center [401, 85] width 17 height 9
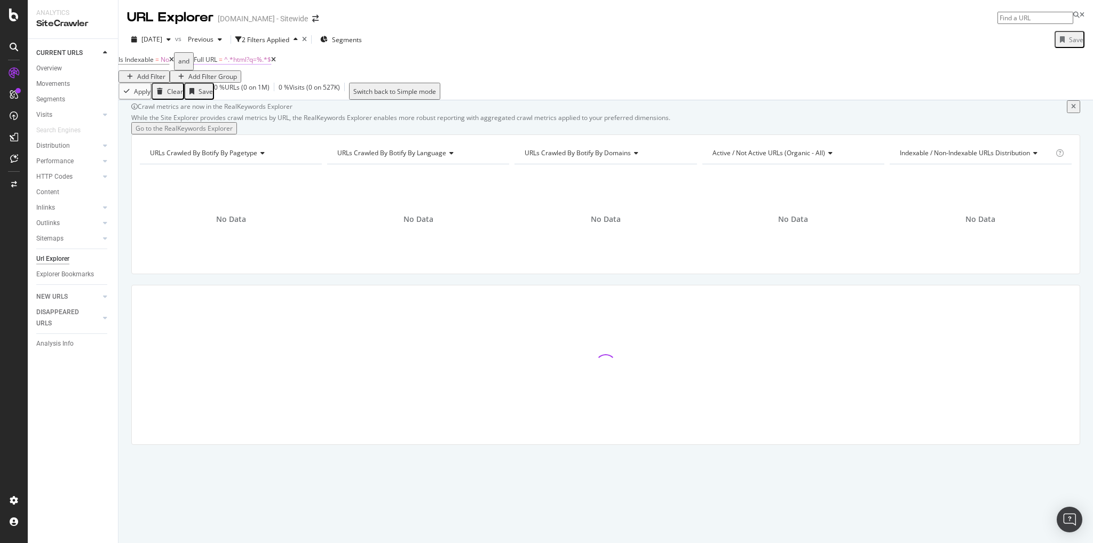
click at [253, 64] on span "^.*html?q=%.*$" at bounding box center [247, 59] width 47 height 9
click at [282, 97] on input "html?q=%" at bounding box center [244, 91] width 76 height 12
type input "html?q="
click at [393, 90] on div "Apply" at bounding box center [401, 85] width 17 height 9
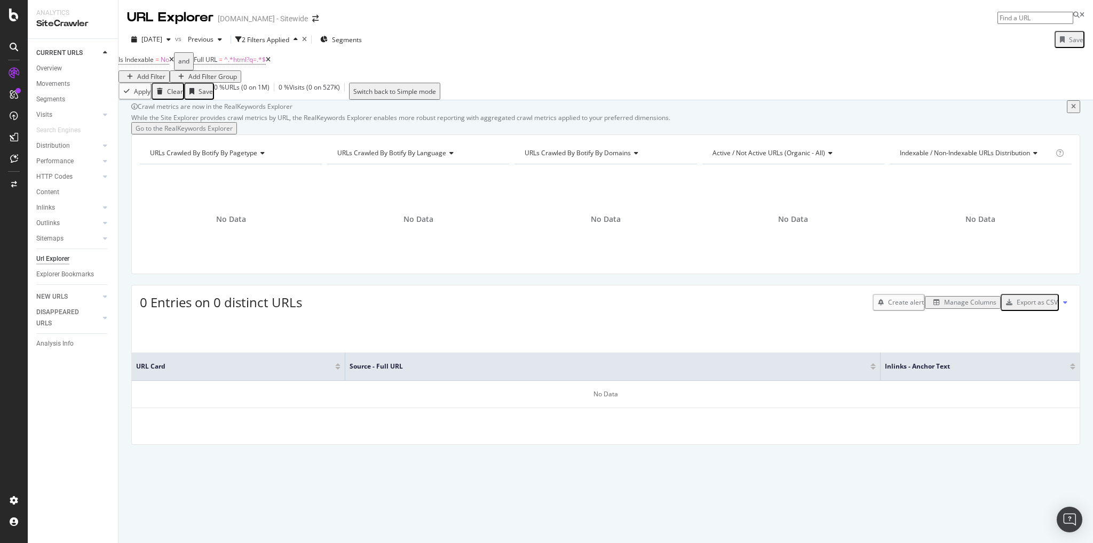
click at [271, 63] on icon at bounding box center [268, 60] width 5 height 6
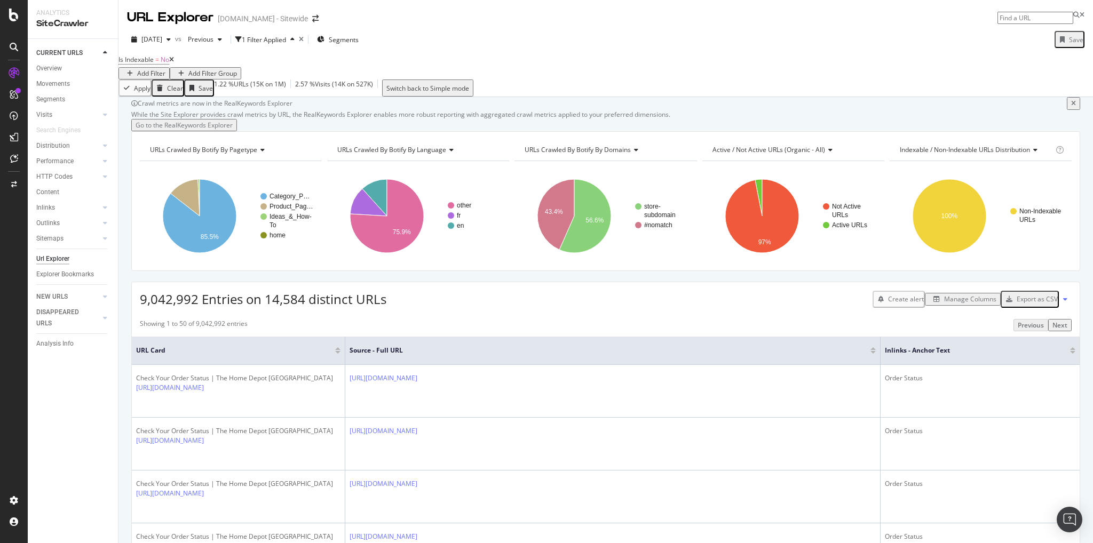
click at [165, 72] on div "Add Filter" at bounding box center [151, 73] width 28 height 9
click at [174, 63] on icon at bounding box center [171, 60] width 5 height 6
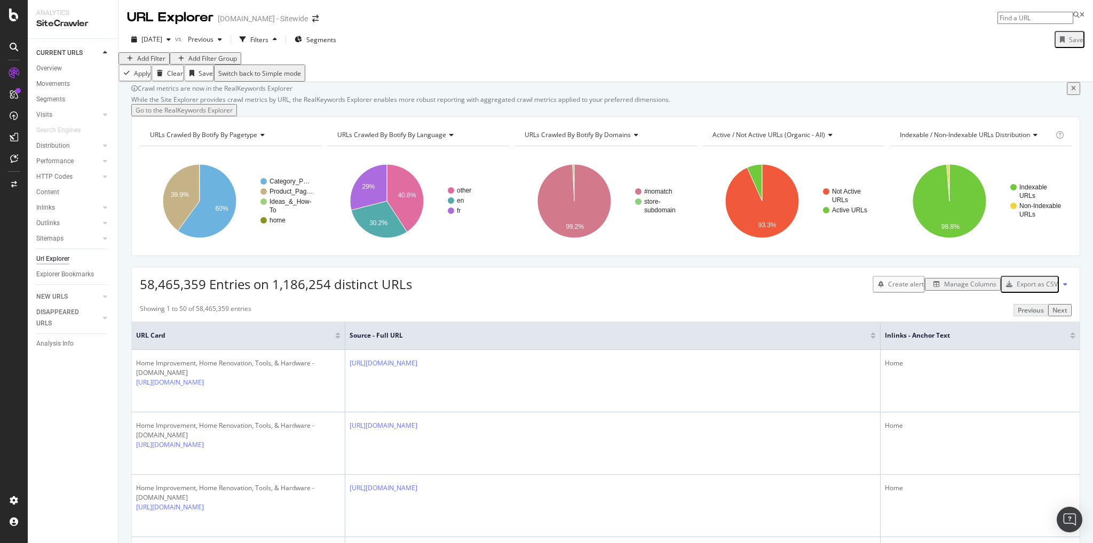
click at [156, 63] on div "Add Filter" at bounding box center [151, 58] width 28 height 9
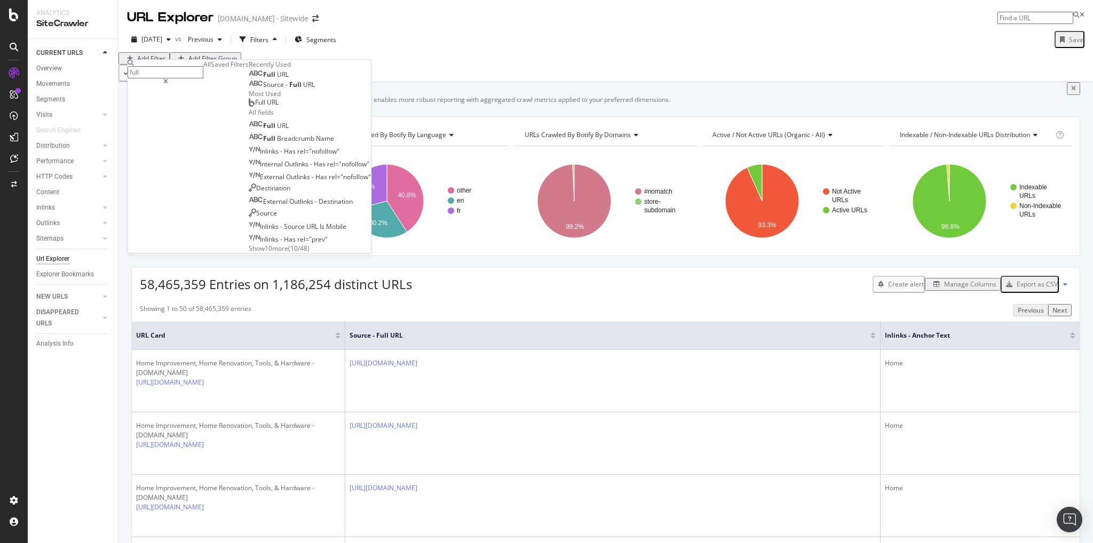
click at [190, 73] on input "full" at bounding box center [166, 72] width 76 height 12
drag, startPoint x: 171, startPoint y: 202, endPoint x: 197, endPoint y: 265, distance: 68.7
click at [249, 253] on div "Recently Used Full URL Source - Full URL Most Used Full URL All fields Full URL…" at bounding box center [310, 156] width 122 height 193
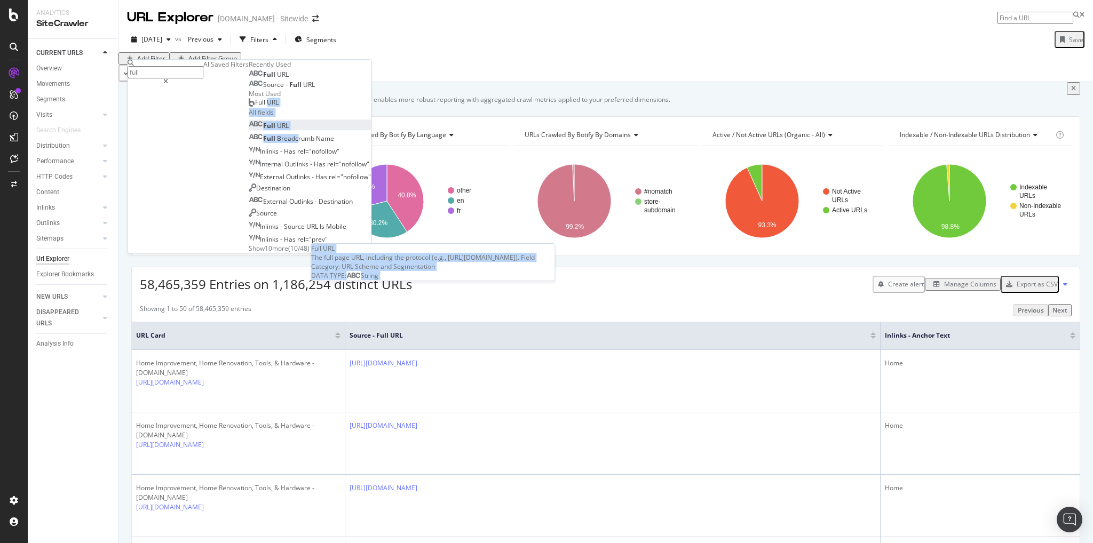
click at [277, 130] on span "URL" at bounding box center [283, 125] width 12 height 9
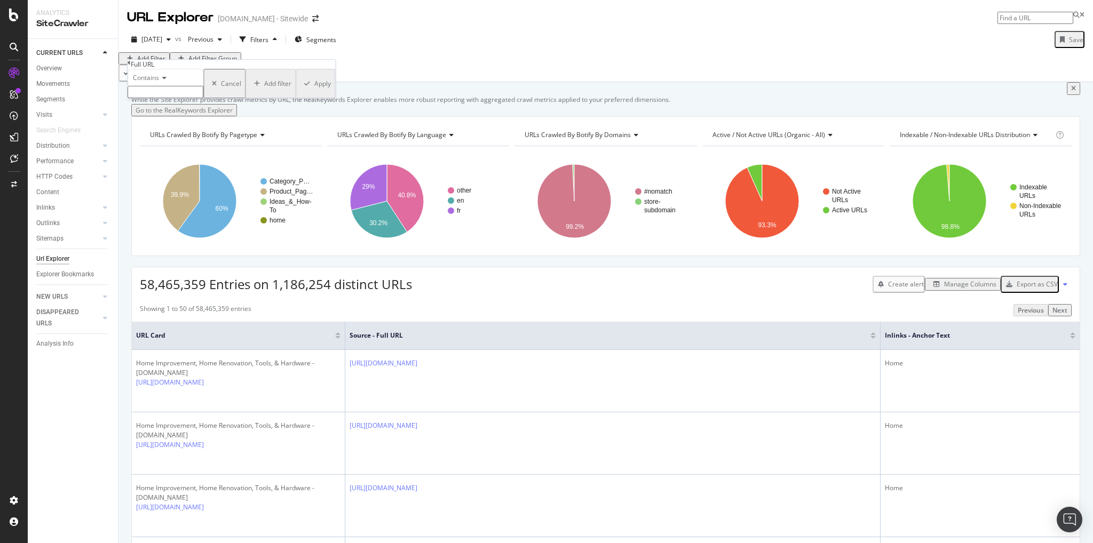
click at [177, 98] on input "text" at bounding box center [166, 92] width 76 height 12
paste input "q=:relevance"
type input "q=:relevance"
click at [314, 91] on div "Apply" at bounding box center [322, 86] width 17 height 9
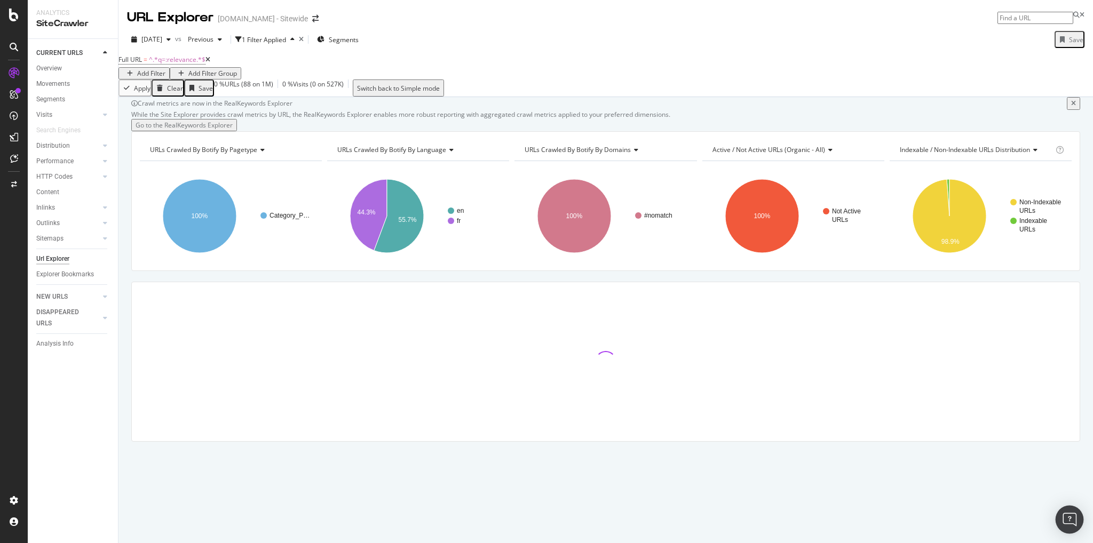
click at [1076, 519] on div "Open Intercom Messenger" at bounding box center [1070, 520] width 28 height 28
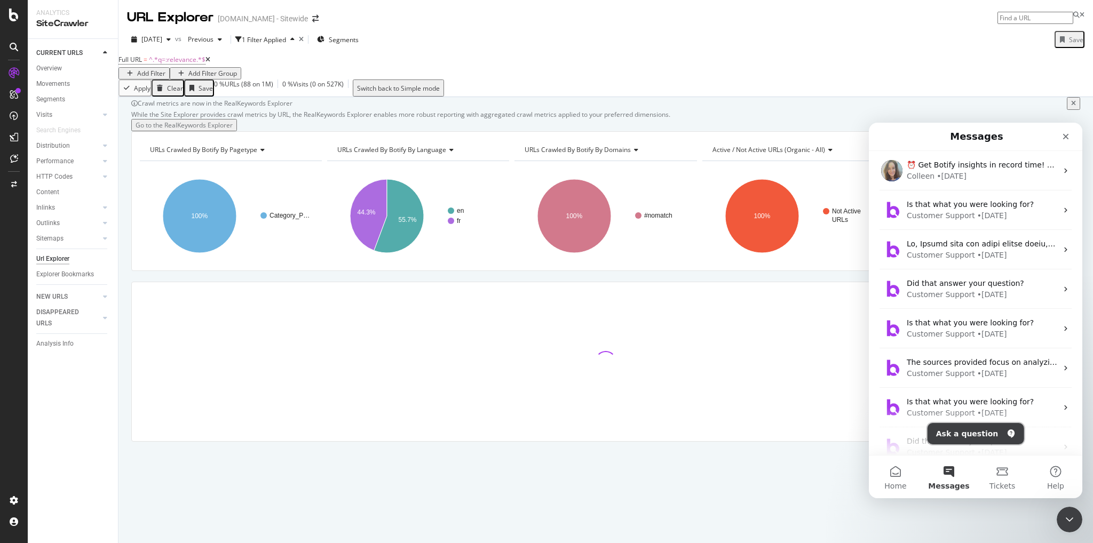
click at [968, 440] on button "Ask a question" at bounding box center [976, 433] width 97 height 21
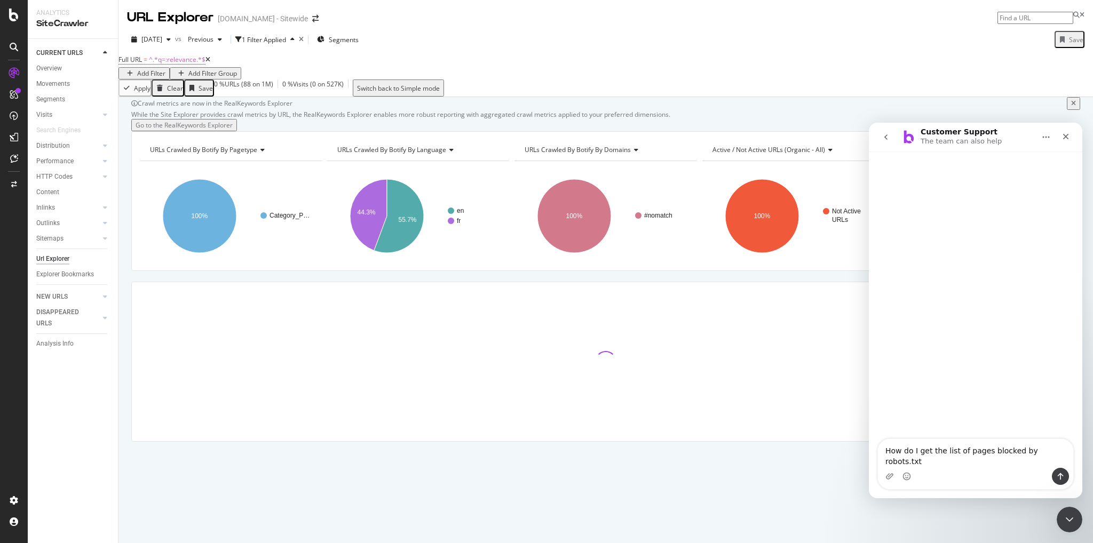
type textarea "How do I get the list of pages blocked by robots.txt ?"
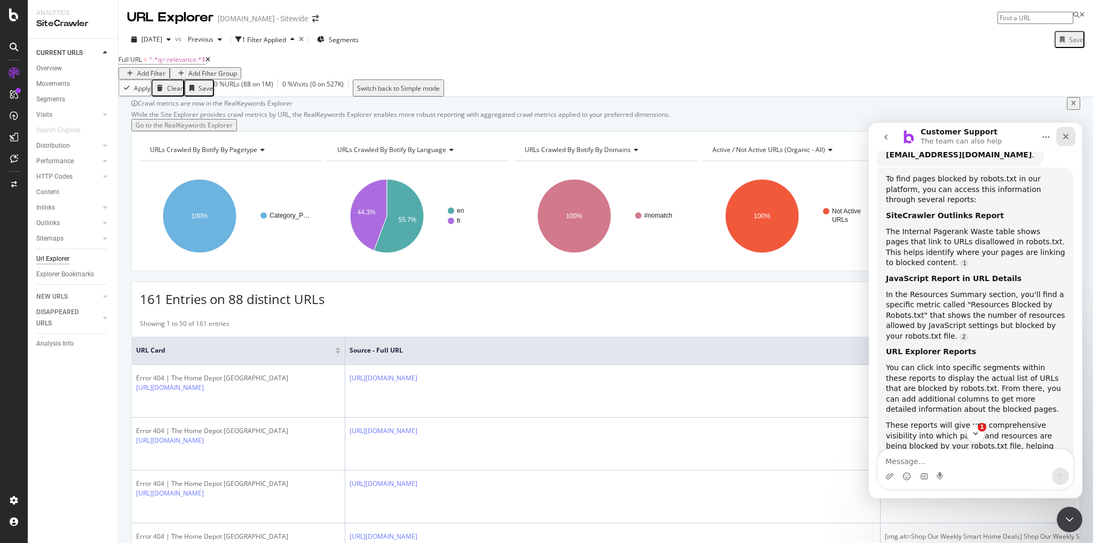
click at [1068, 136] on icon "Close" at bounding box center [1065, 136] width 9 height 9
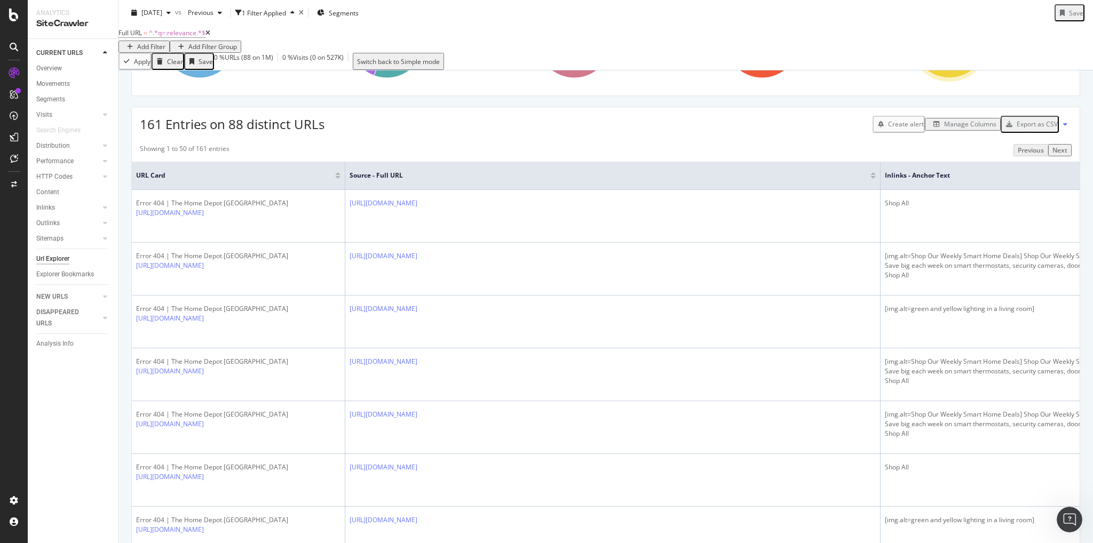
scroll to position [92, 0]
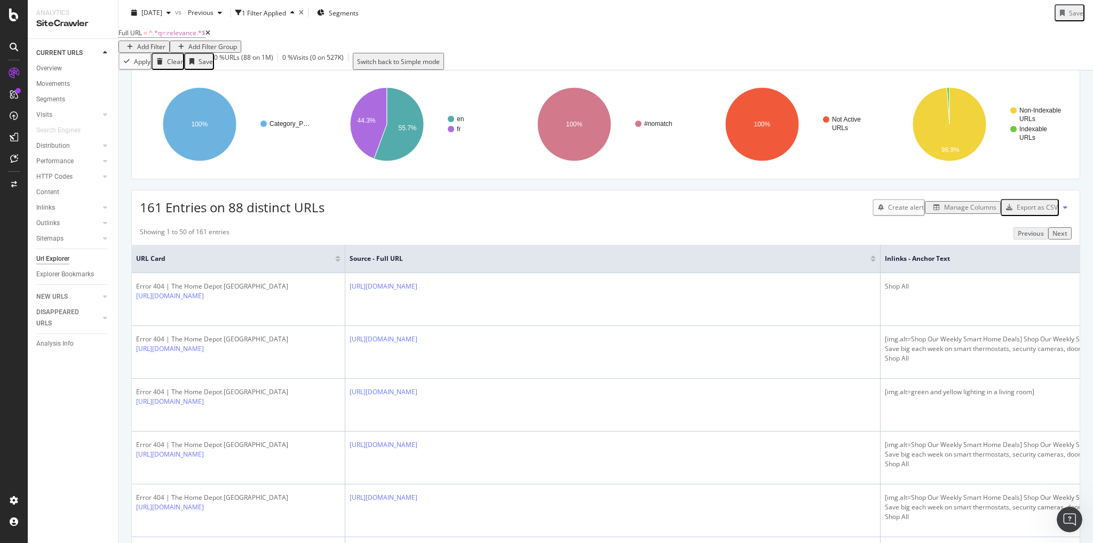
click at [1040, 212] on div "Export as CSV" at bounding box center [1037, 207] width 41 height 9
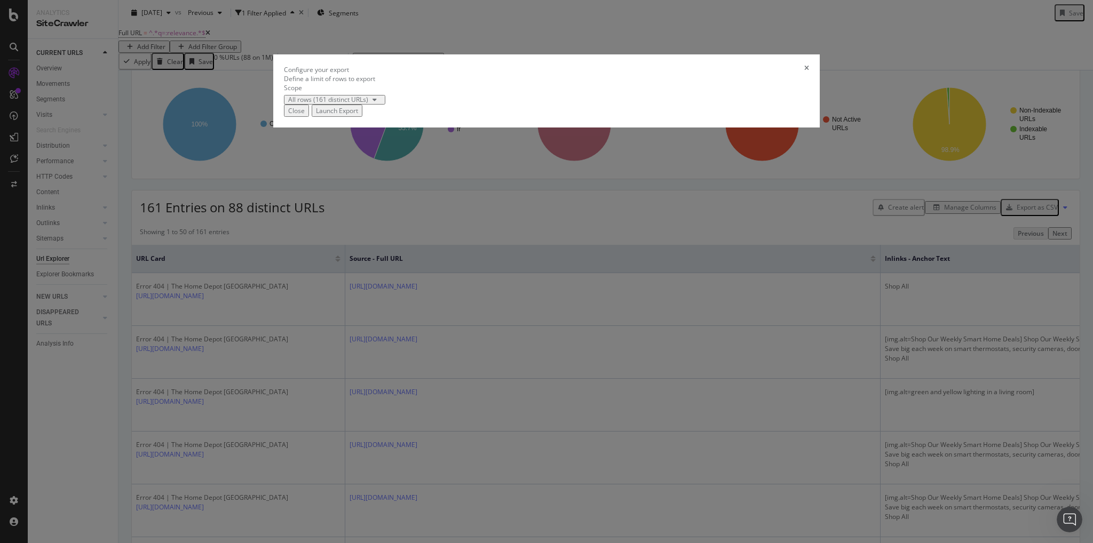
click at [358, 115] on div "Launch Export" at bounding box center [337, 110] width 42 height 9
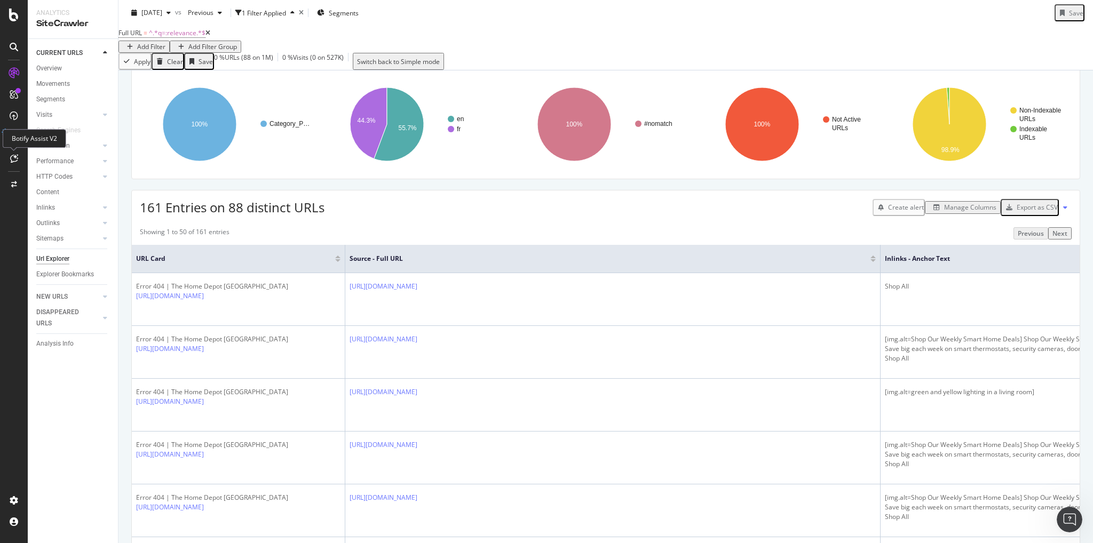
click at [12, 159] on icon at bounding box center [14, 158] width 8 height 9
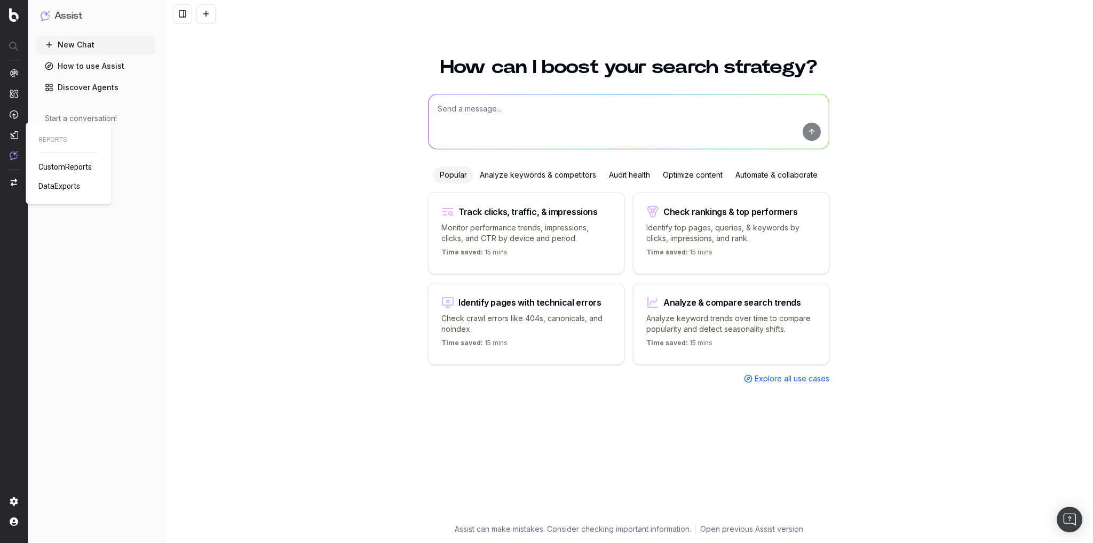
click at [69, 185] on span "DataExports" at bounding box center [59, 186] width 42 height 9
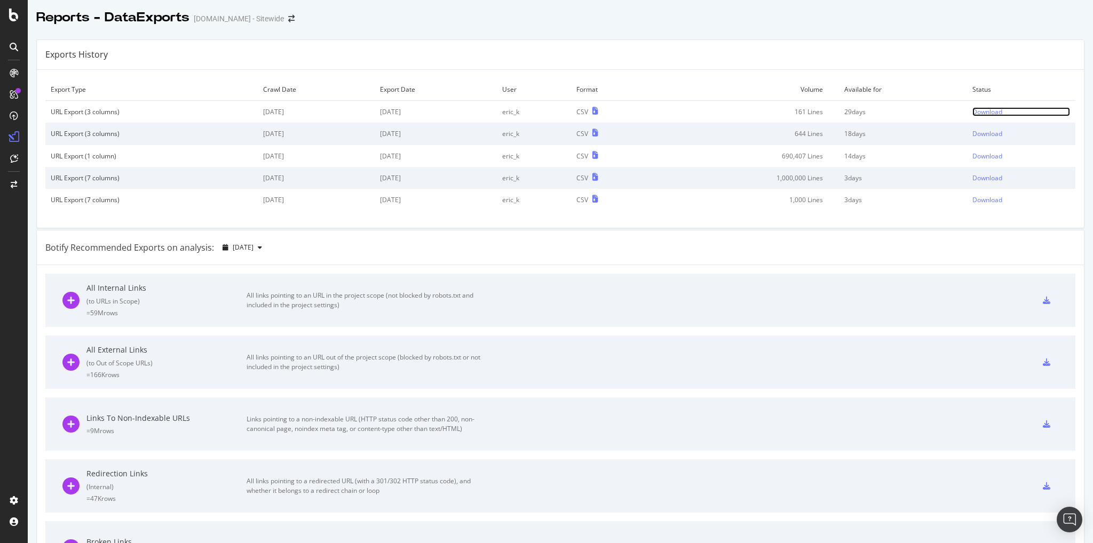
click at [977, 114] on div "Download" at bounding box center [987, 111] width 30 height 9
click at [802, 257] on div "Botify Recommended Exports on analysis: 2025 Oct. 4th" at bounding box center [560, 248] width 1047 height 35
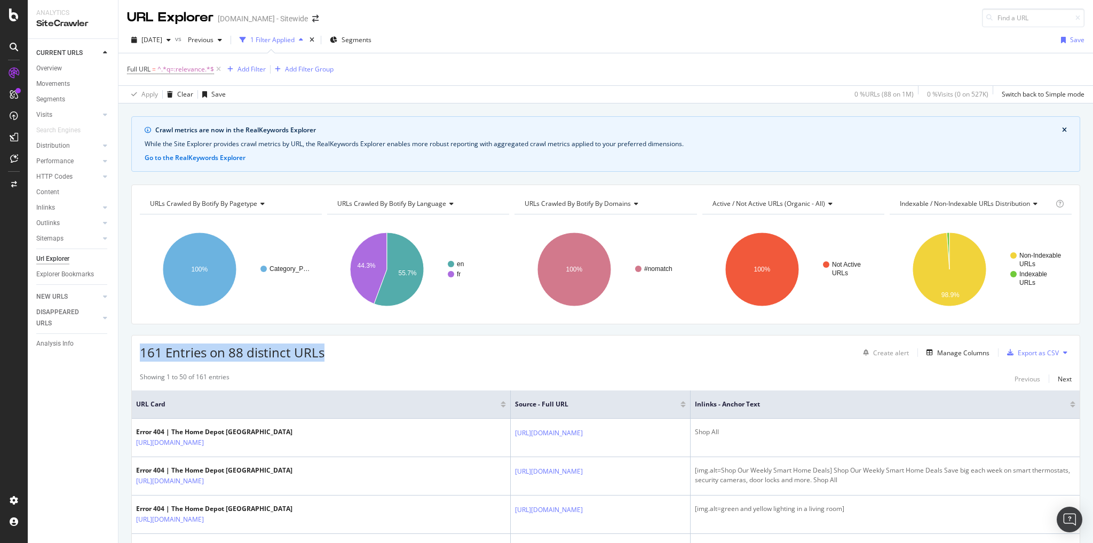
drag, startPoint x: 136, startPoint y: 352, endPoint x: 343, endPoint y: 357, distance: 206.6
click at [343, 357] on div "161 Entries on 88 distinct URLs Create alert Manage Columns Export as CSV" at bounding box center [606, 349] width 948 height 26
copy span "161 Entries on 88 distinct URLs"
